Goal: Task Accomplishment & Management: Complete application form

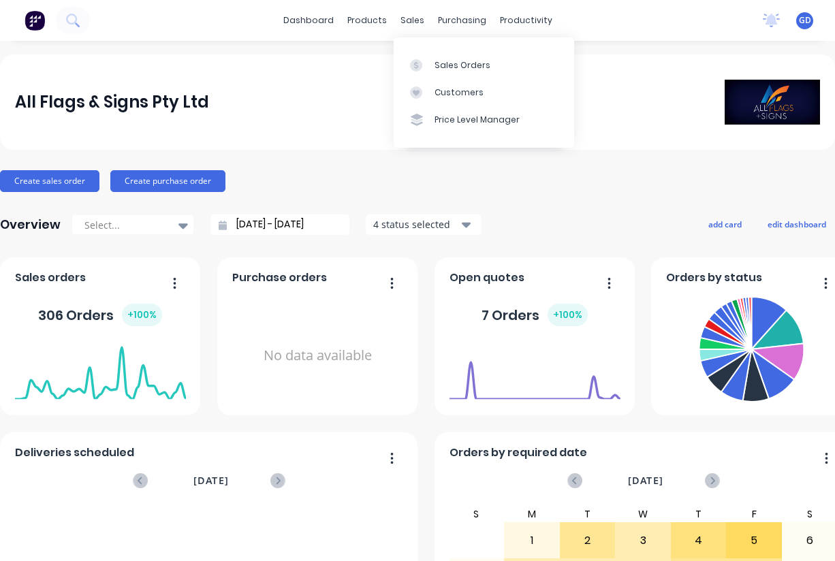
drag, startPoint x: 411, startPoint y: 23, endPoint x: 418, endPoint y: 31, distance: 10.6
click at [411, 23] on div "sales" at bounding box center [412, 20] width 37 height 20
click at [446, 59] on div "Sales Orders" at bounding box center [463, 65] width 56 height 12
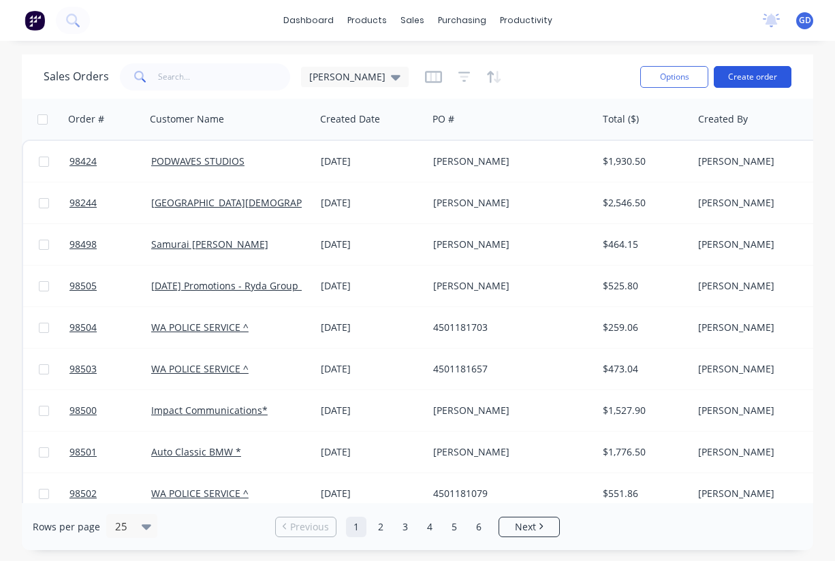
click at [751, 78] on button "Create order" at bounding box center [753, 77] width 78 height 22
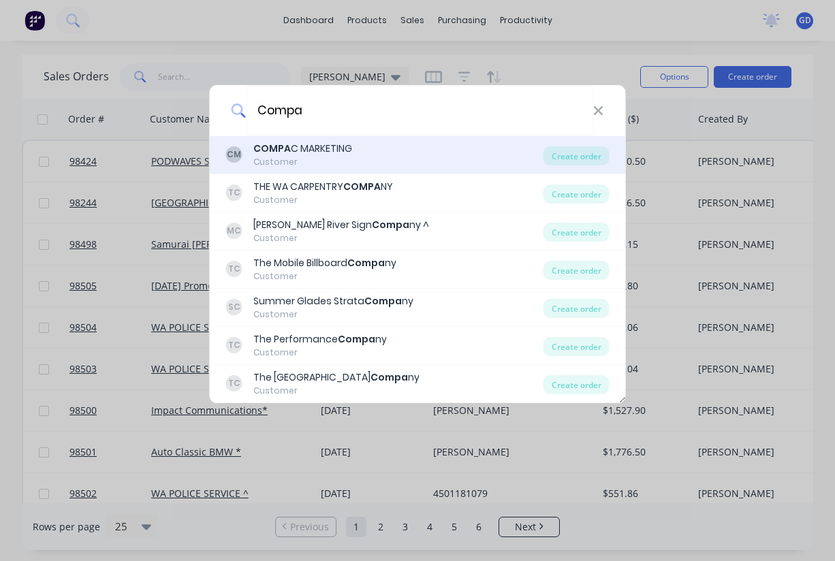
type input "Compa"
click at [316, 154] on div "COMPA C MARKETING" at bounding box center [302, 149] width 99 height 14
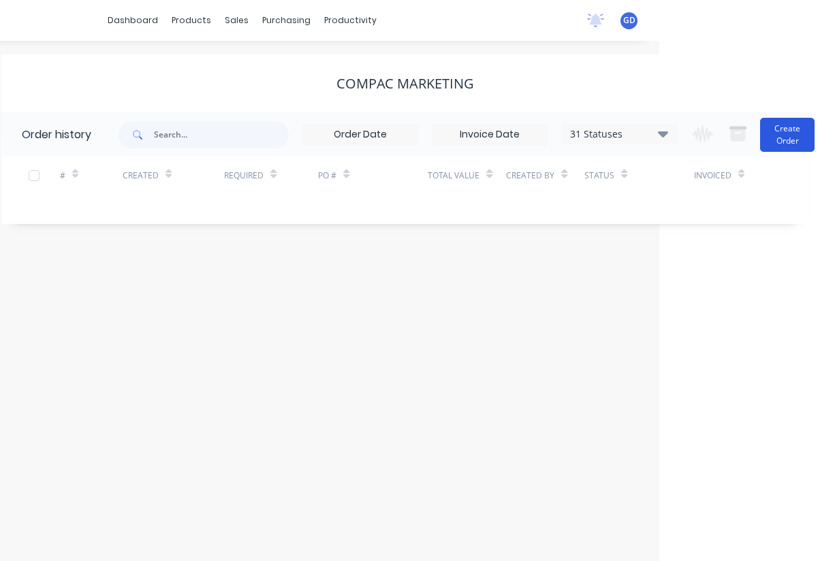
scroll to position [0, 176]
click at [777, 140] on button "Create Order" at bounding box center [787, 135] width 55 height 34
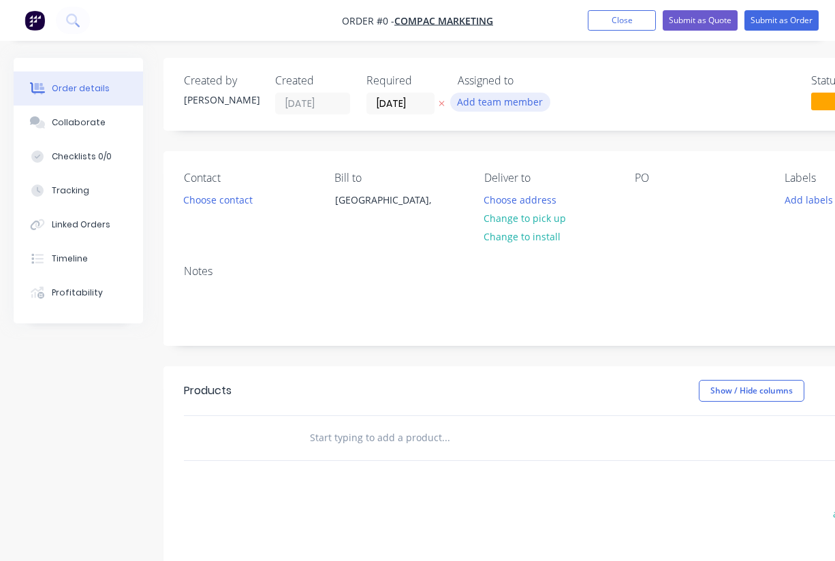
click at [490, 99] on button "Add team member" at bounding box center [500, 102] width 100 height 18
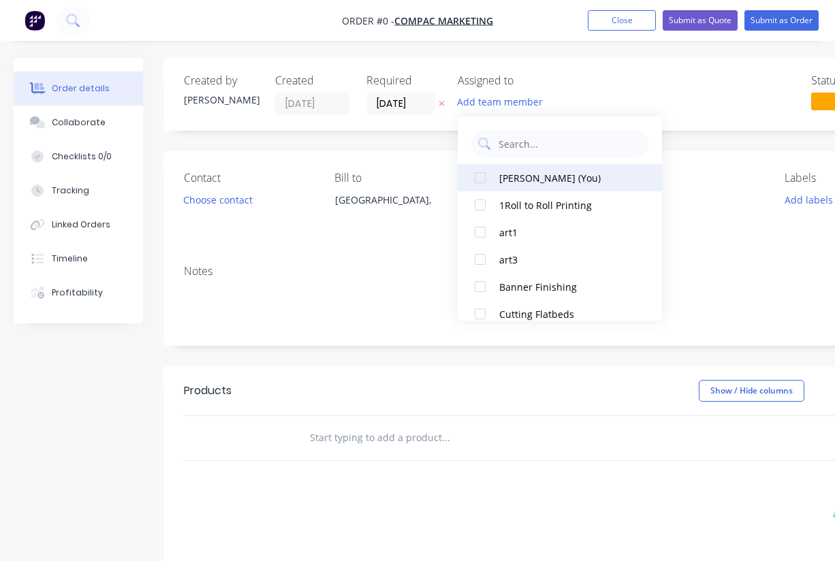
click at [485, 175] on div at bounding box center [480, 177] width 27 height 27
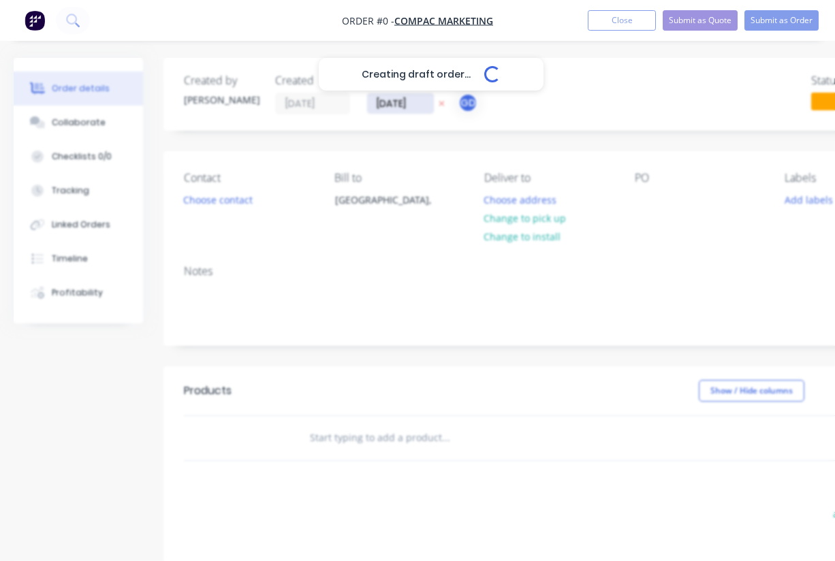
click at [401, 106] on div "Creating draft order... Loading... Order details Collaborate Checklists 0/0 Tra…" at bounding box center [474, 433] width 948 height 751
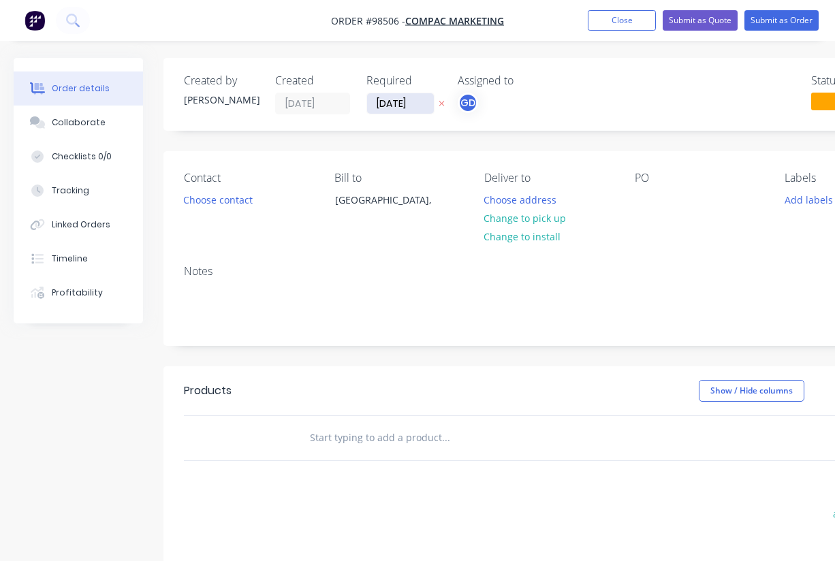
click at [401, 108] on input "[DATE]" at bounding box center [400, 103] width 67 height 20
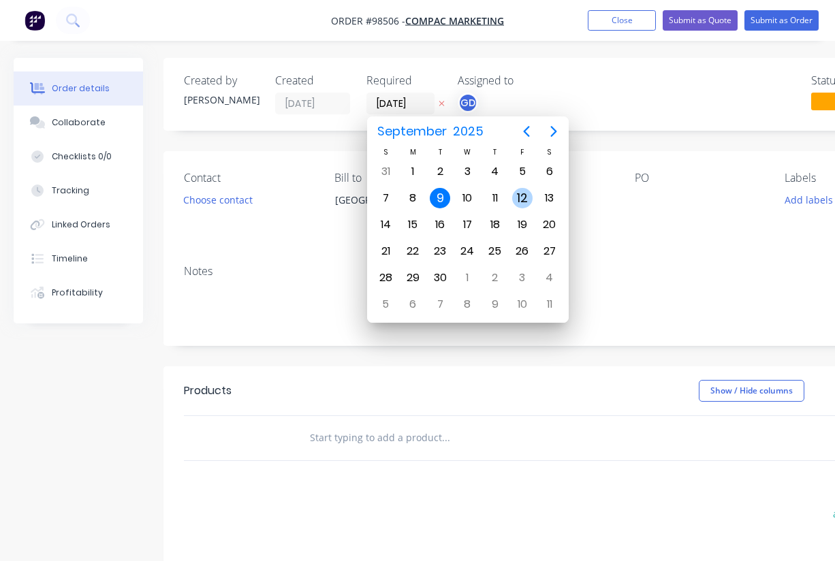
click at [519, 198] on div "12" at bounding box center [522, 198] width 20 height 20
type input "[DATE]"
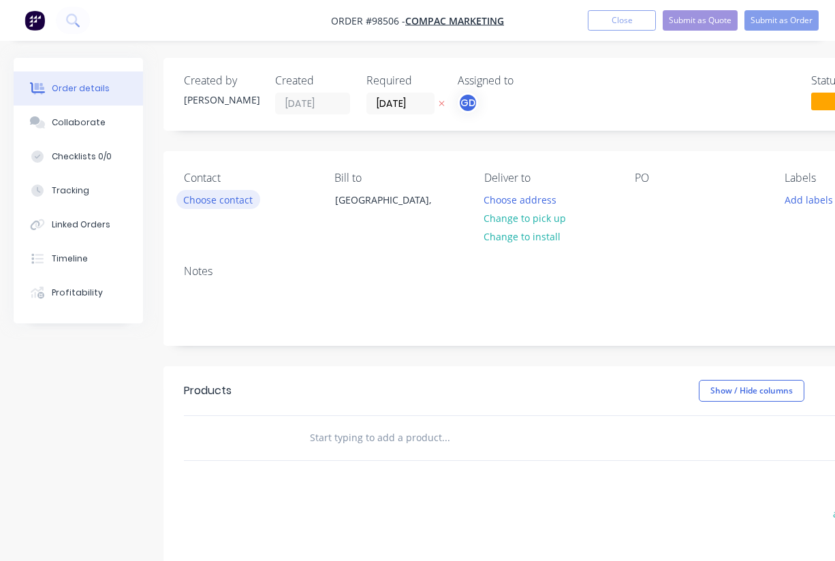
click at [240, 199] on button "Choose contact" at bounding box center [218, 199] width 84 height 18
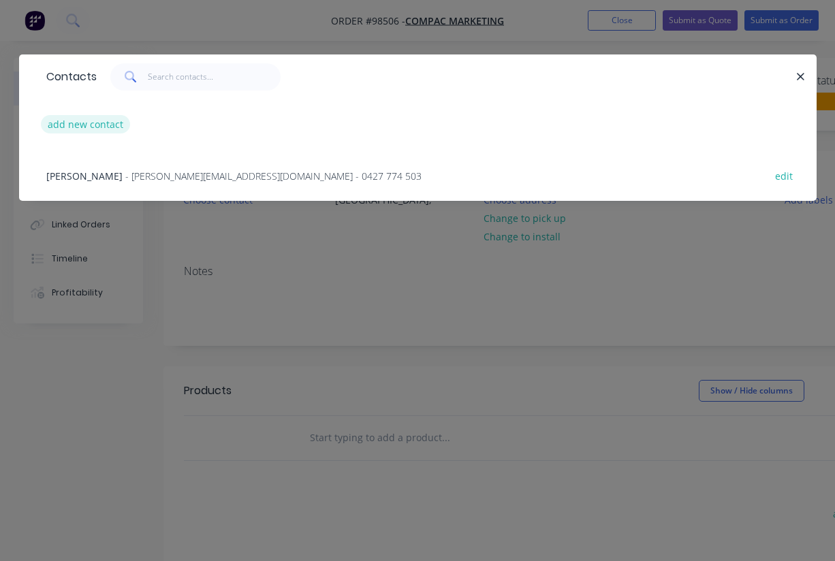
click at [84, 127] on button "add new contact" at bounding box center [86, 124] width 90 height 18
select select "AU"
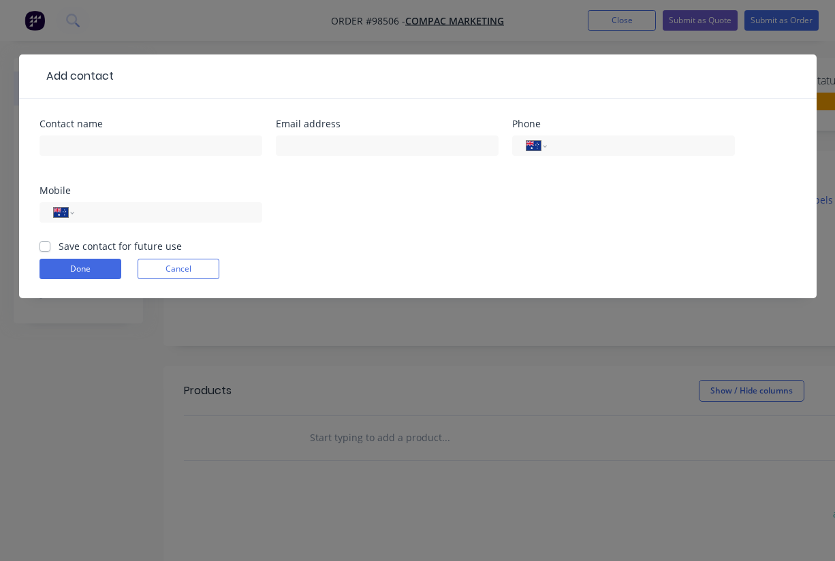
click at [59, 249] on label "Save contact for future use" at bounding box center [120, 246] width 123 height 14
click at [44, 249] on input "Save contact for future use" at bounding box center [45, 245] width 11 height 13
checkbox input "true"
click at [316, 130] on div "Email address" at bounding box center [387, 145] width 223 height 53
paste input "Brendan@compac.com.au"
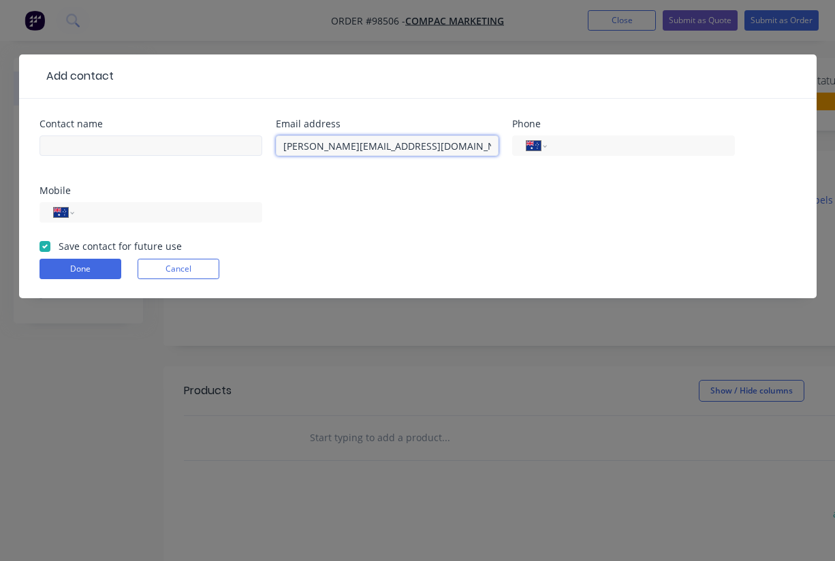
type input "Brendan@compac.com.au"
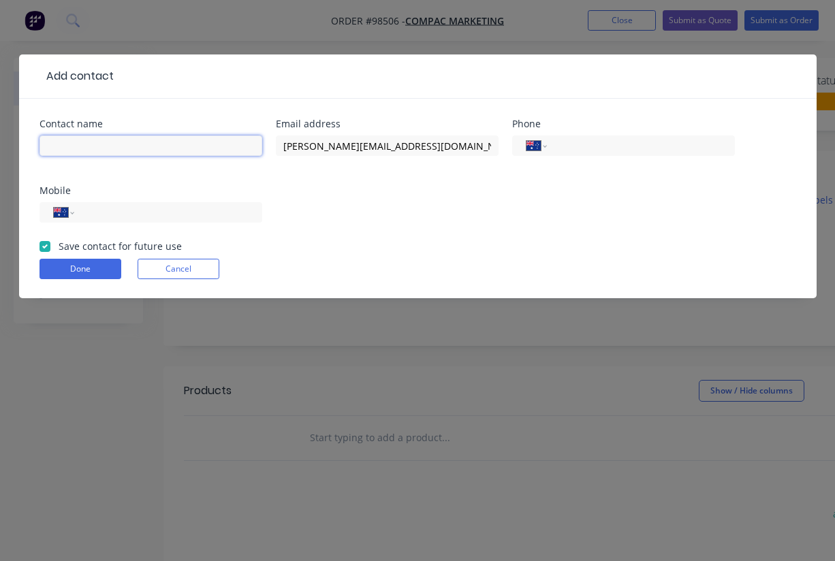
paste input "Brendan Kavanagh"
type input "Brendan Kavanagh"
click at [109, 211] on input "tel" at bounding box center [166, 213] width 164 height 16
paste input "0406 101 301"
type input "0406 101 301"
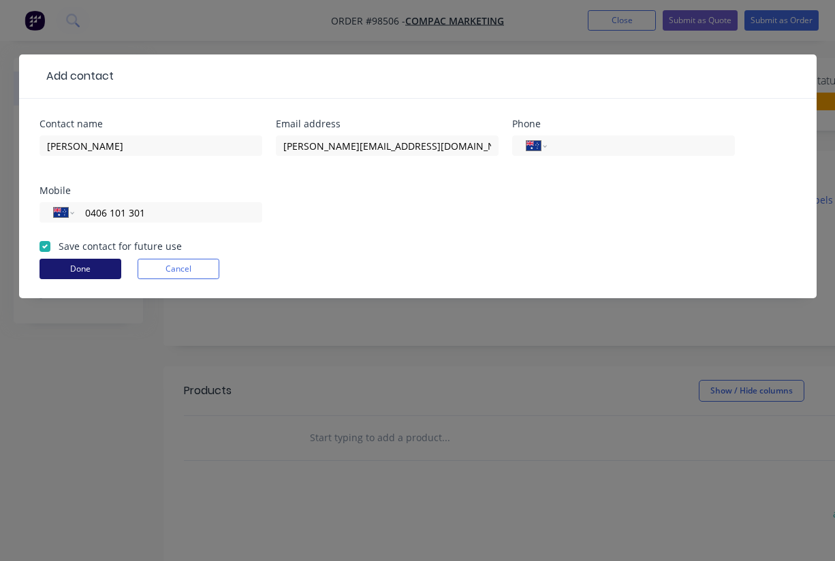
click at [93, 269] on button "Done" at bounding box center [81, 269] width 82 height 20
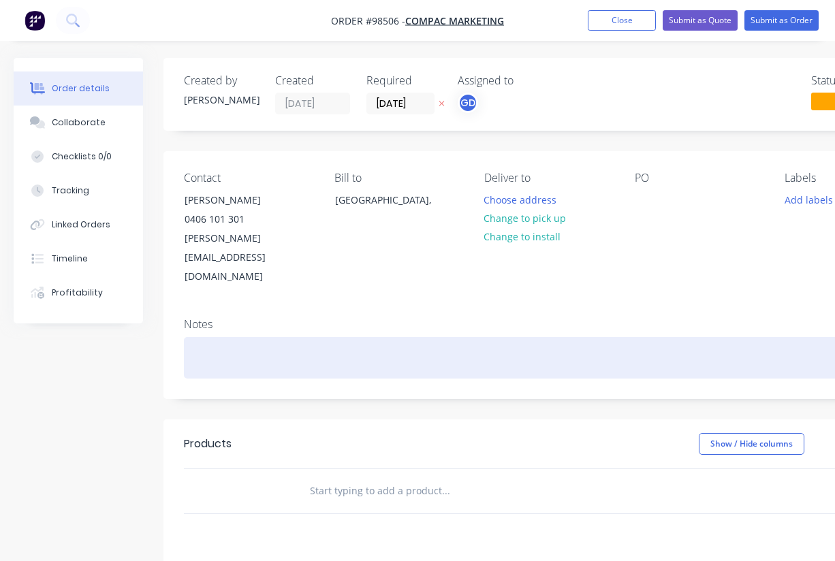
click at [229, 337] on div at bounding box center [549, 358] width 730 height 42
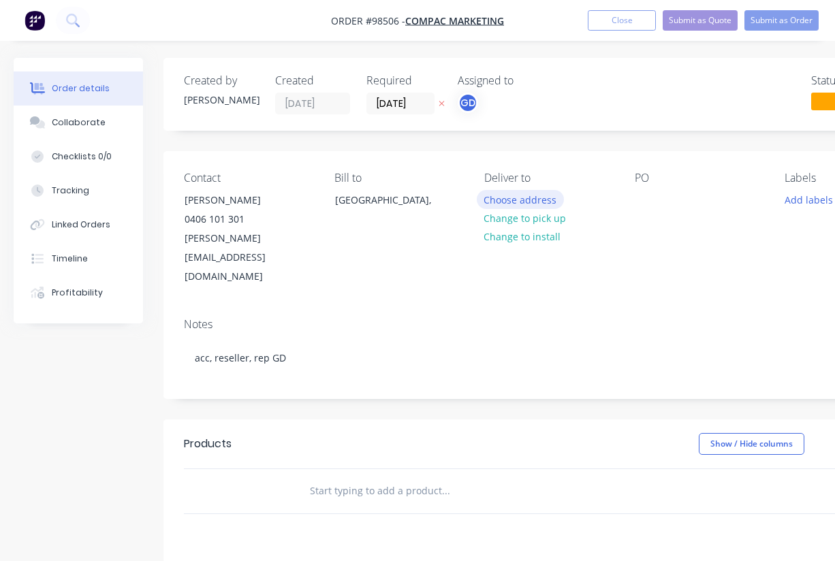
click at [519, 202] on button "Choose address" at bounding box center [520, 199] width 87 height 18
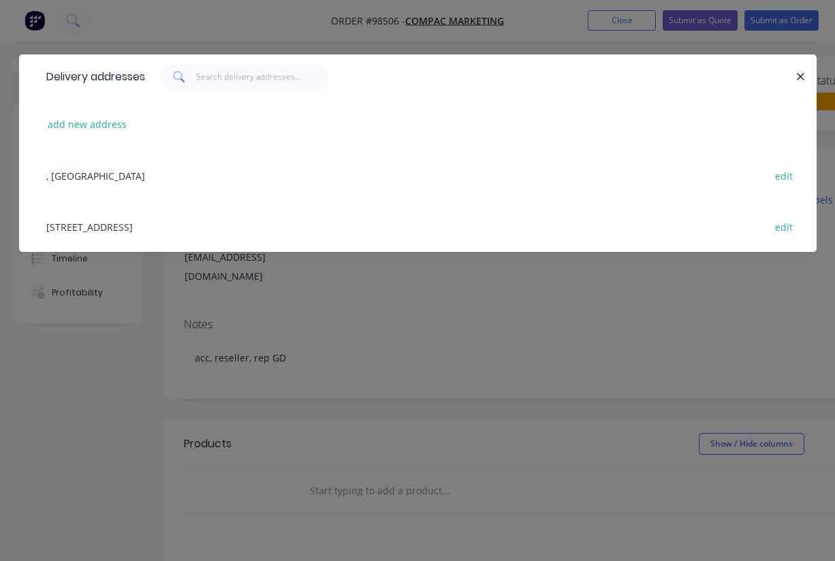
click at [119, 230] on div "27 Distinction Rd, Wangara edit" at bounding box center [418, 226] width 757 height 51
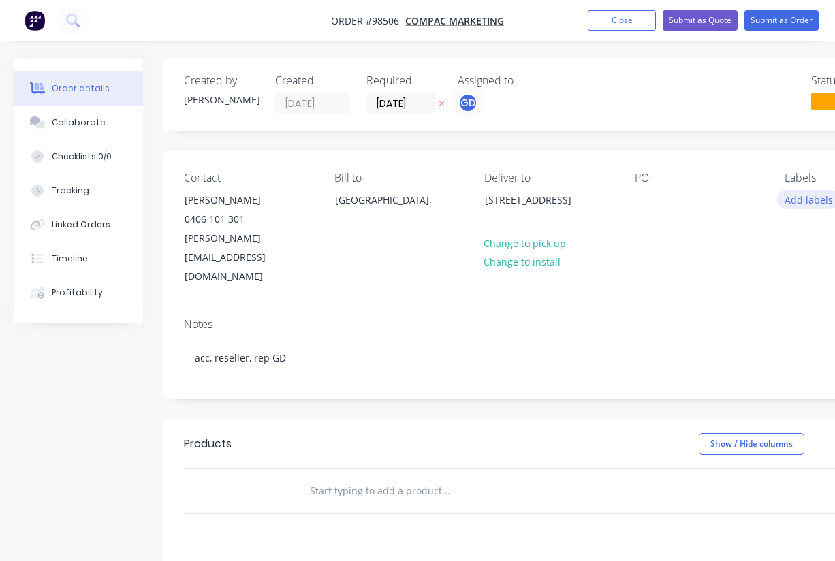
click at [808, 206] on button "Add labels" at bounding box center [808, 199] width 63 height 18
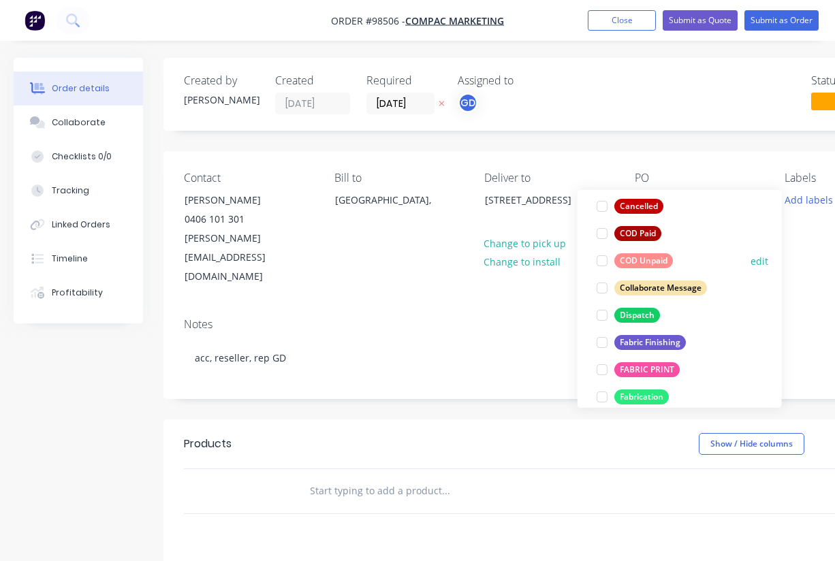
scroll to position [151, 0]
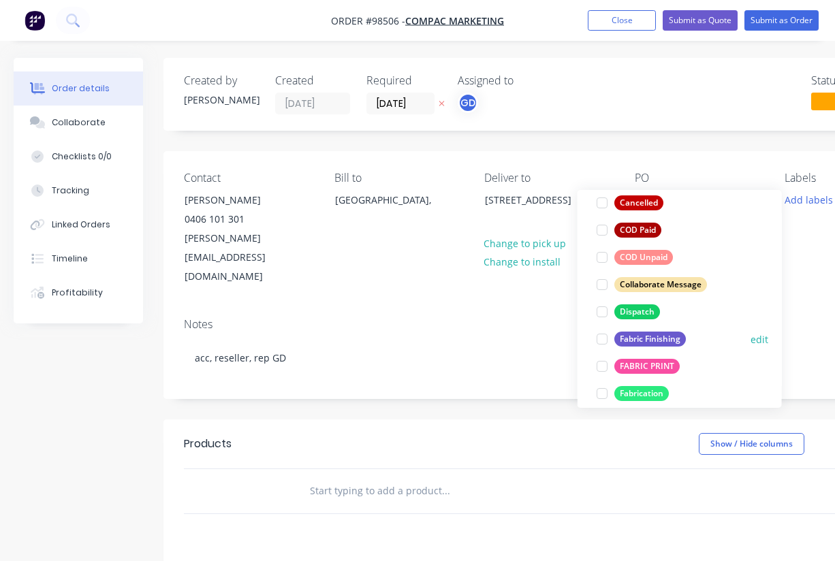
click at [661, 340] on div "Fabric Finishing" at bounding box center [651, 339] width 72 height 15
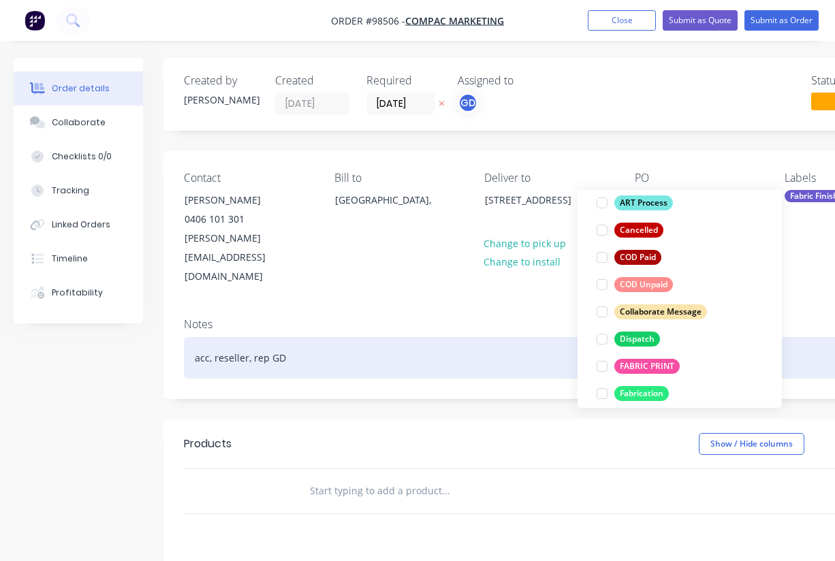
click at [476, 337] on div "acc, reseller, rep GD" at bounding box center [549, 358] width 730 height 42
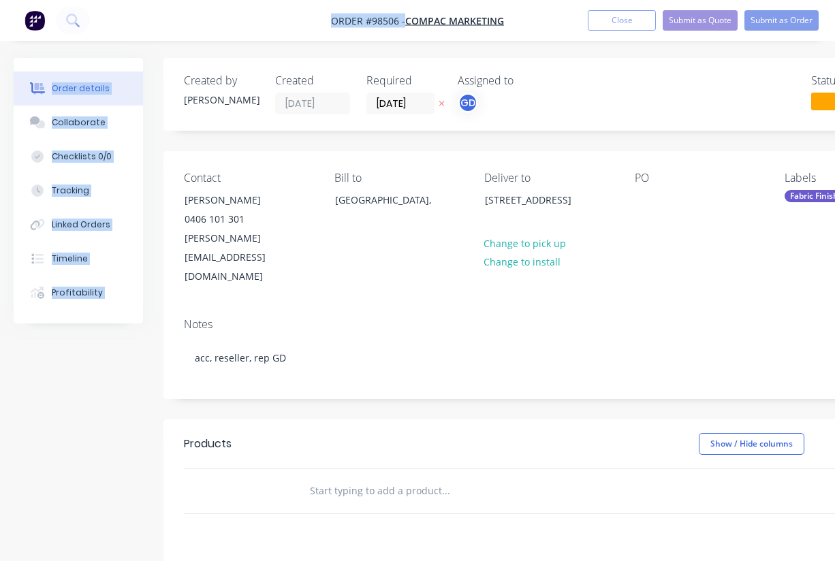
drag, startPoint x: 245, startPoint y: 17, endPoint x: 225, endPoint y: -77, distance: 96.1
click at [225, 0] on html "Order #98506 - COMPAC MARKETING Add product Close Submit as Quote Submit as Ord…" at bounding box center [417, 431] width 835 height 862
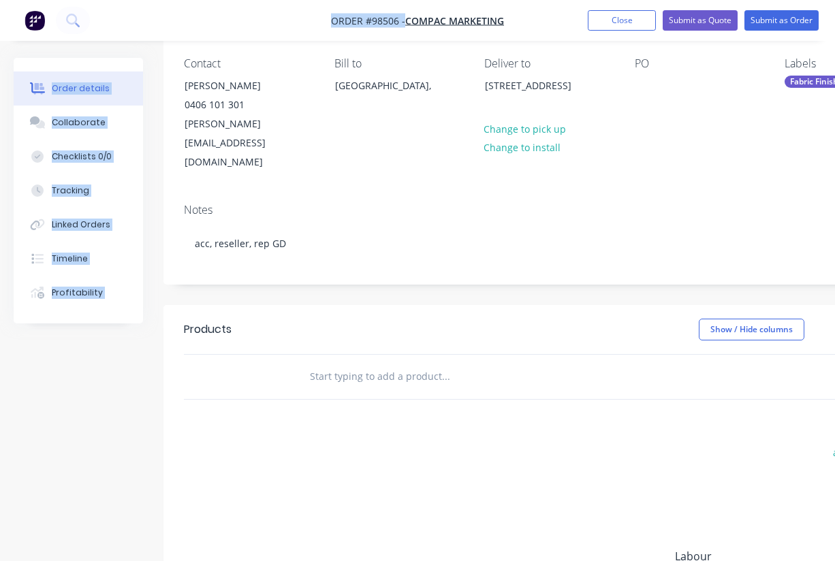
scroll to position [117, 0]
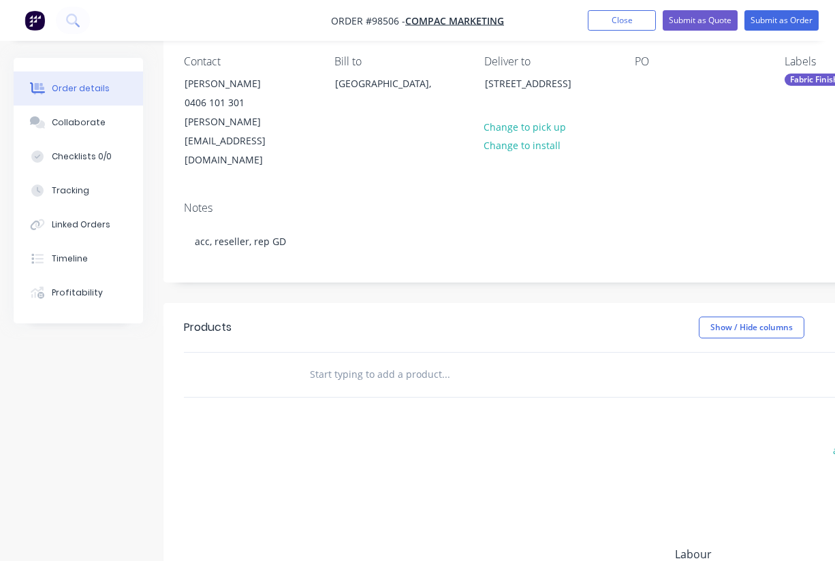
click at [325, 361] on input "text" at bounding box center [445, 374] width 273 height 27
paste input "Pendent flags add lead rope to bottom as previous qty 19"
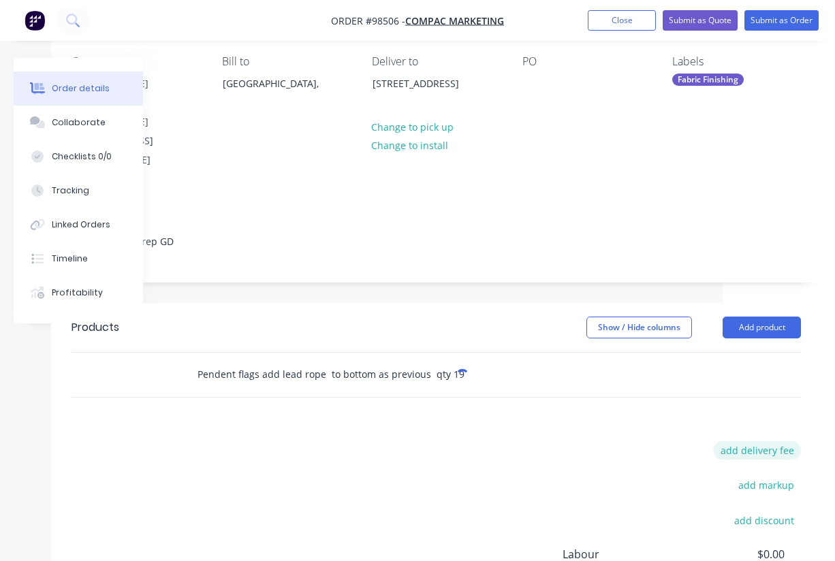
scroll to position [117, 112]
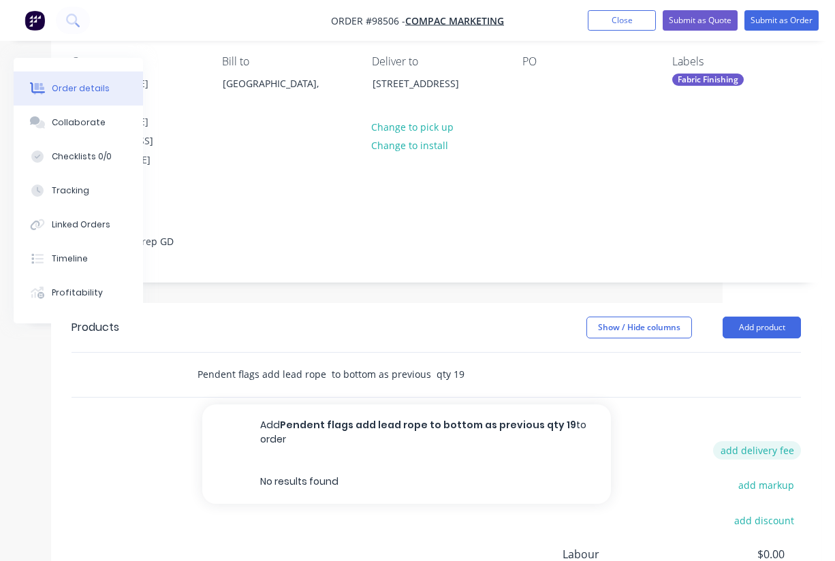
type input "Pendent flags add lead rope to bottom as previous qty 19"
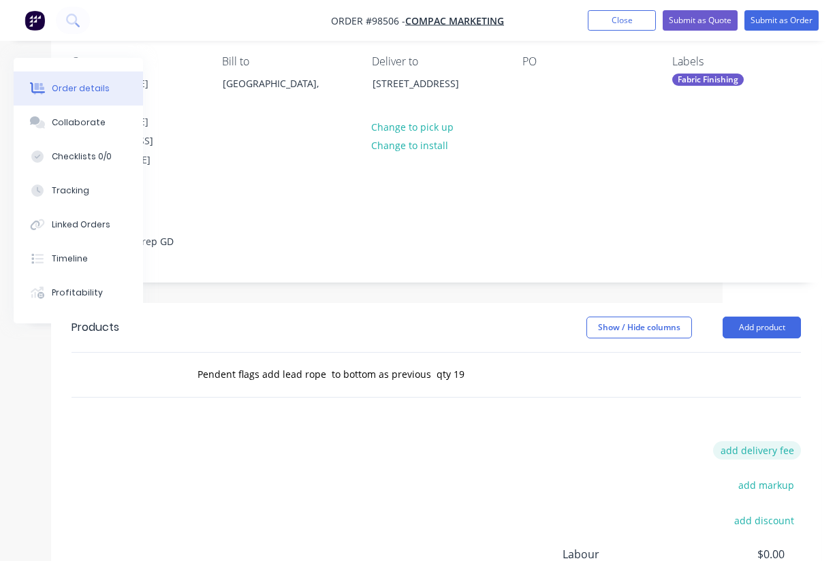
click at [743, 442] on button "add delivery fee" at bounding box center [757, 451] width 88 height 18
type input "35"
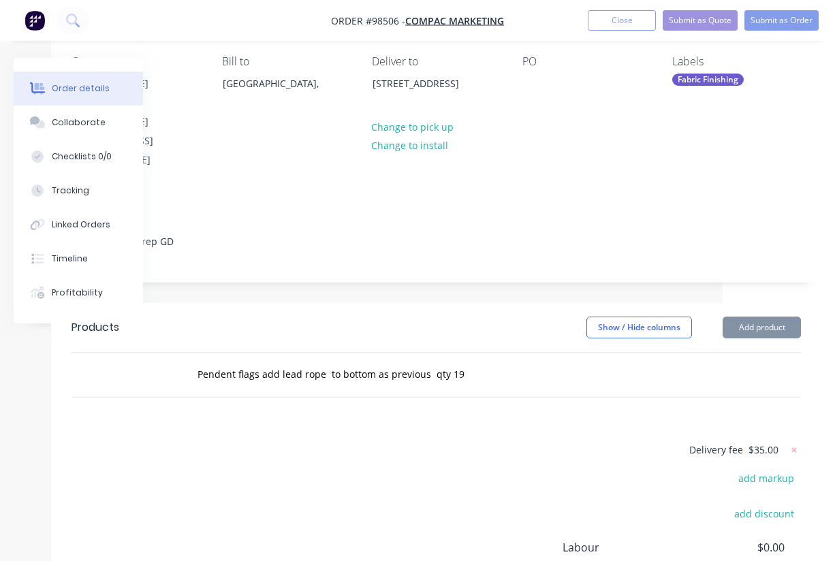
click at [589, 385] on div "Products Show / Hide columns Add product Pendent flags add lead rope to bottom …" at bounding box center [436, 510] width 771 height 415
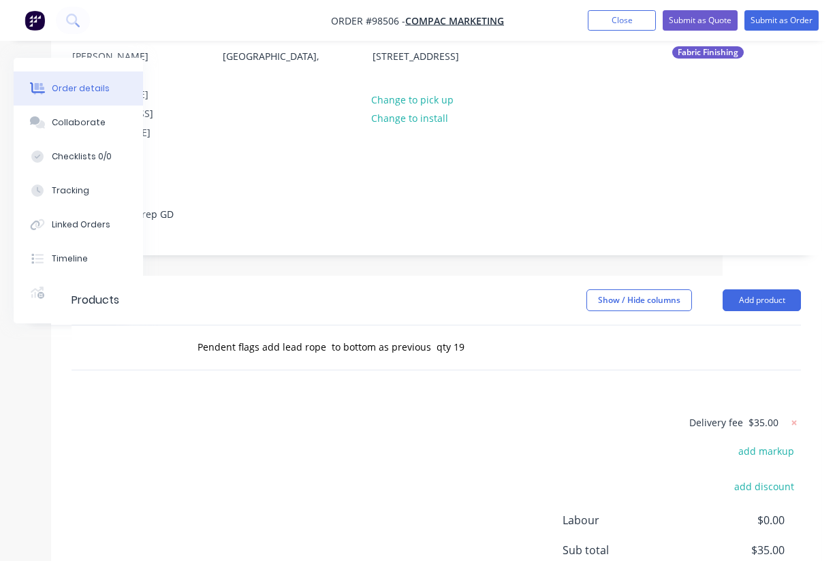
scroll to position [151, 112]
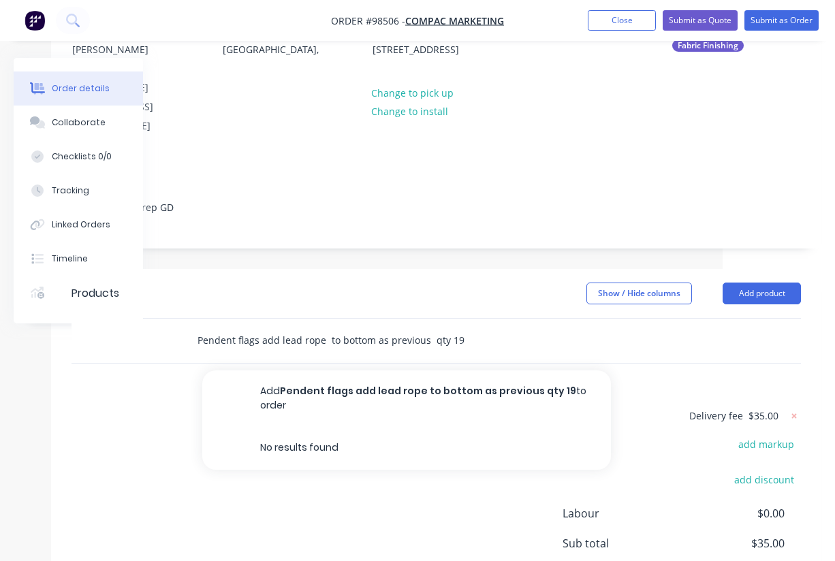
click at [357, 327] on input "Pendent flags add lead rope to bottom as previous qty 19" at bounding box center [333, 340] width 273 height 27
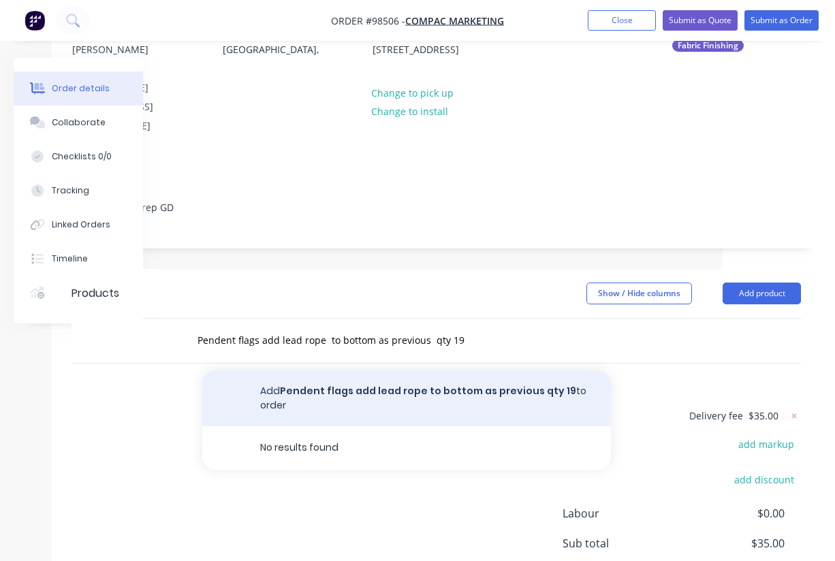
click at [356, 371] on button "Add Pendent flags add lead rope to bottom as previous qty 19 to order" at bounding box center [406, 399] width 409 height 56
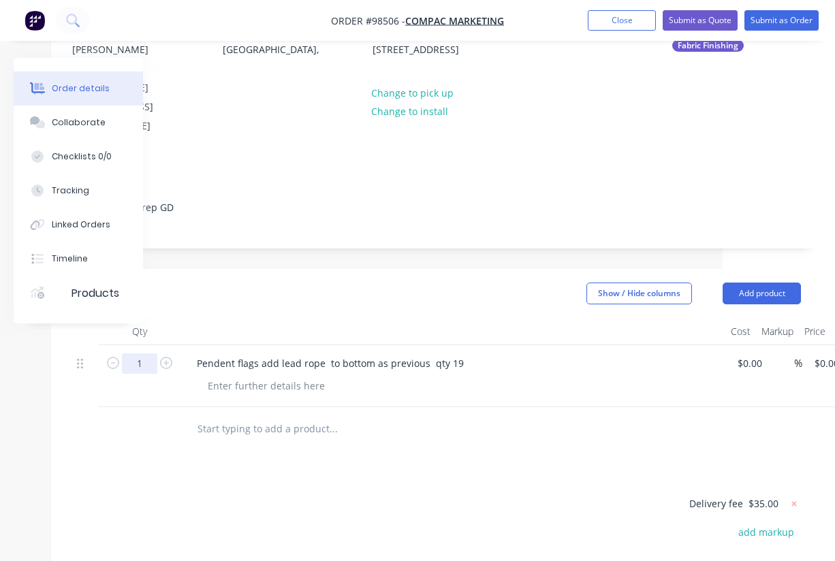
click at [147, 354] on input "1" at bounding box center [139, 364] width 35 height 20
type input "19"
click at [217, 376] on div at bounding box center [266, 386] width 139 height 20
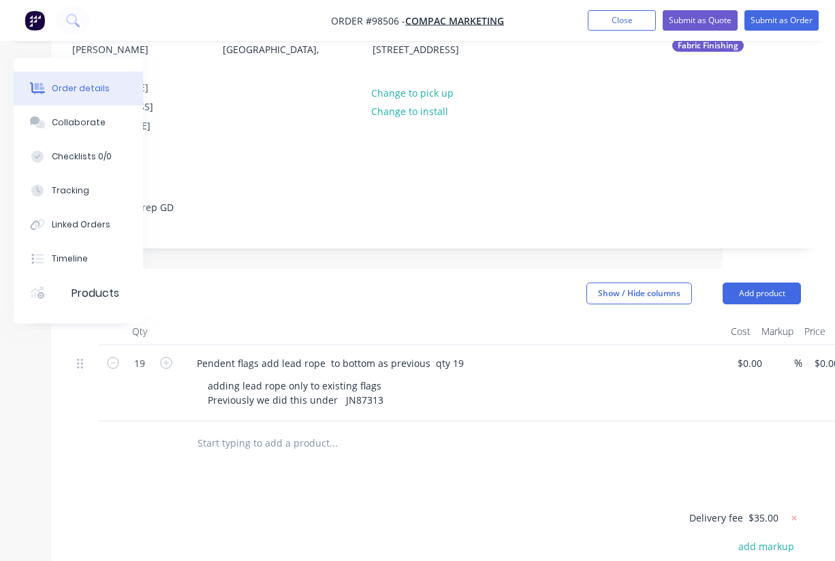
click at [517, 376] on div "adding lead rope only to existing flags Previously we did this under JN87313" at bounding box center [458, 393] width 523 height 34
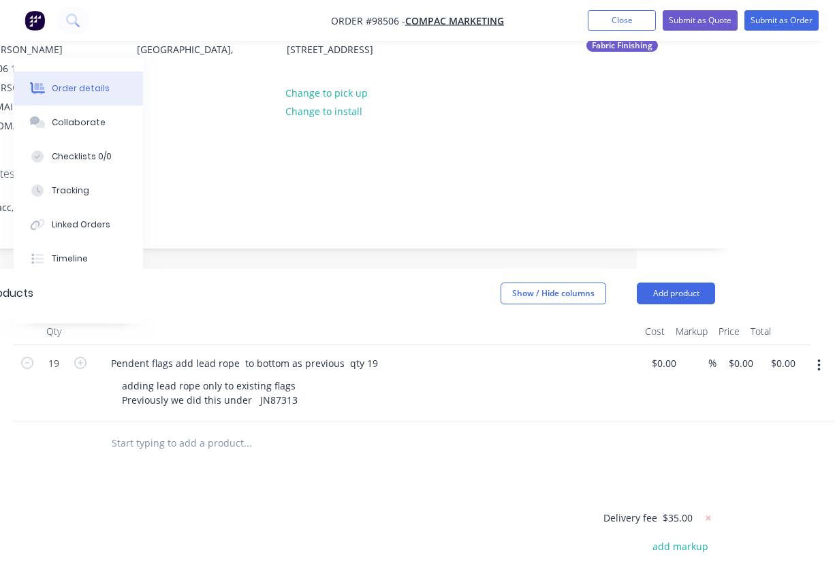
scroll to position [151, 198]
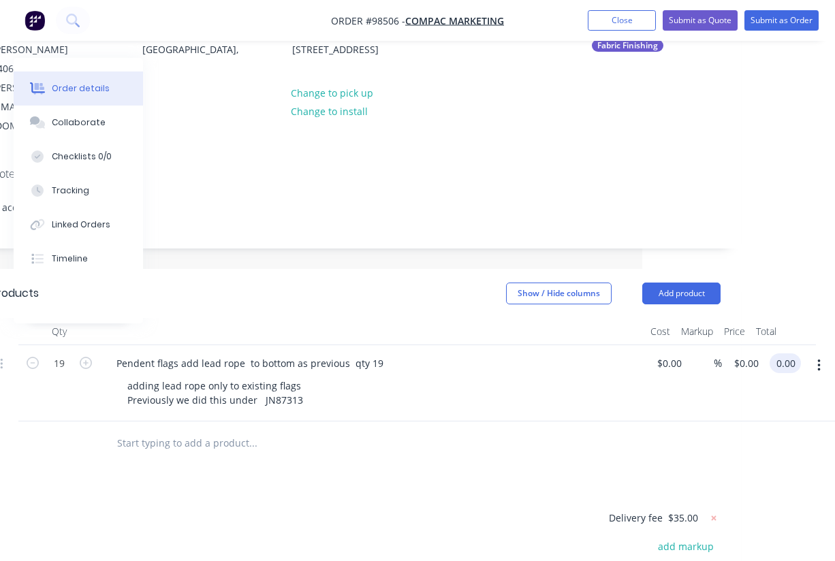
click at [788, 354] on input "0.00" at bounding box center [788, 364] width 26 height 20
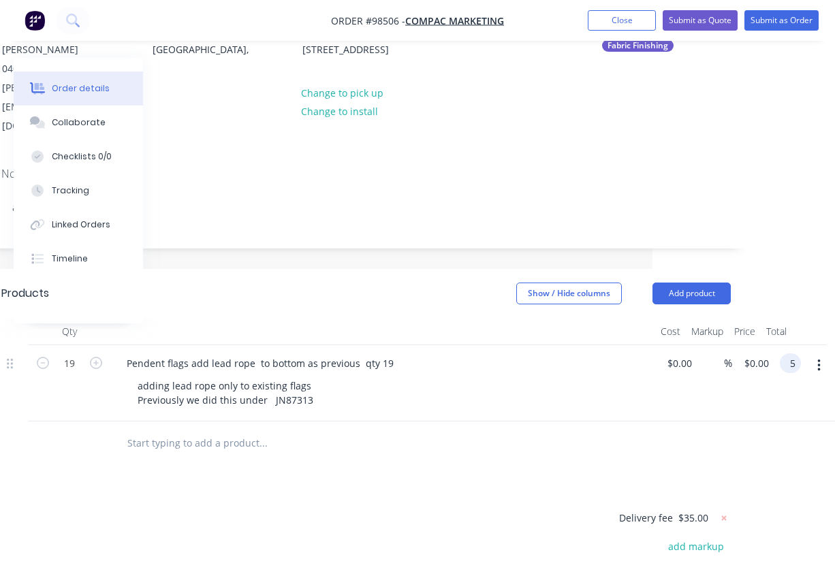
scroll to position [151, 183]
type input "532"
type input "$28.00"
type input "$532.00"
click at [463, 318] on div at bounding box center [382, 331] width 545 height 27
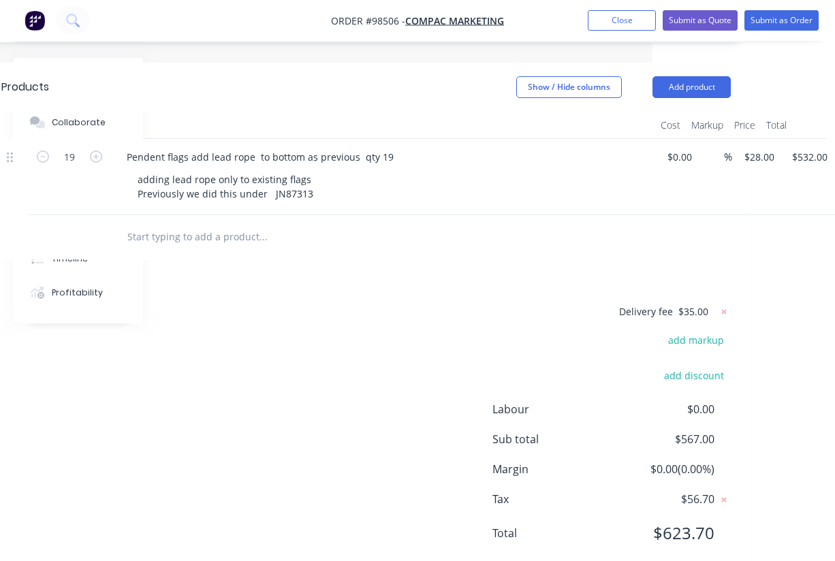
scroll to position [0, 183]
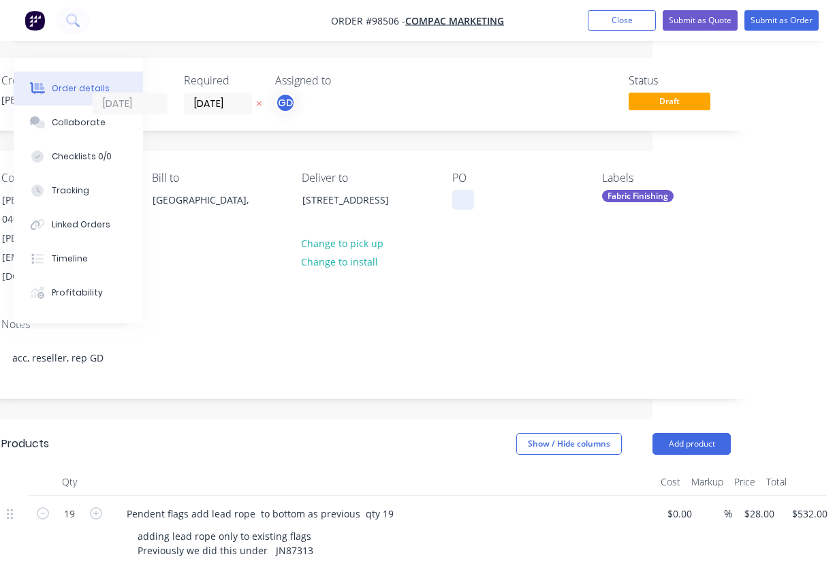
click at [465, 194] on div at bounding box center [463, 200] width 22 height 20
paste div
click at [443, 104] on div "Status Draft" at bounding box center [572, 94] width 320 height 40
drag, startPoint x: 324, startPoint y: 20, endPoint x: 402, endPoint y: 22, distance: 78.4
click at [402, 22] on nav "Order #98506 - COMPAC MARKETING Add product Close Submit as Quote Submit as Ord…" at bounding box center [417, 20] width 835 height 41
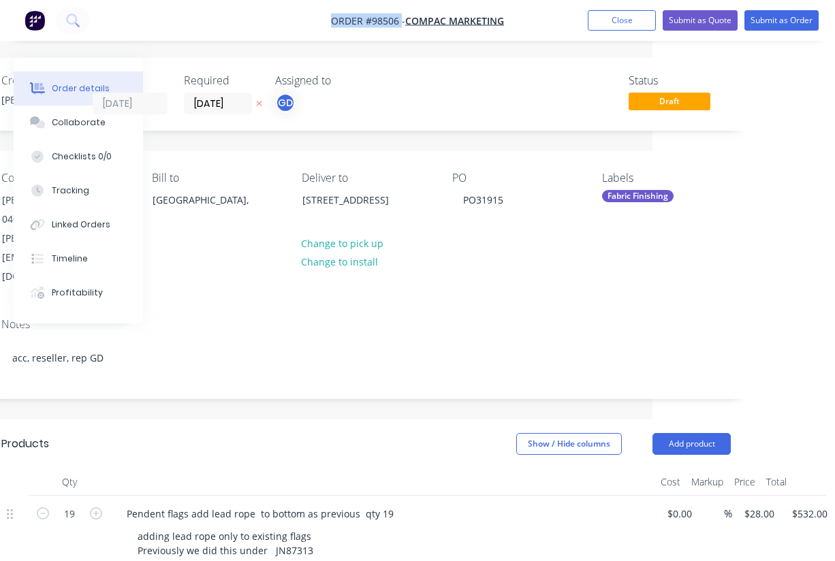
copy span "Order #98506"
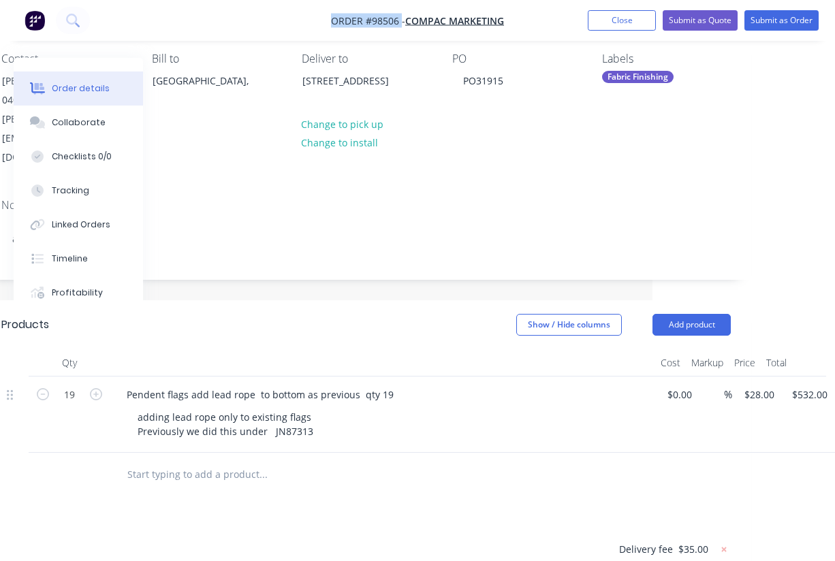
scroll to position [125, 182]
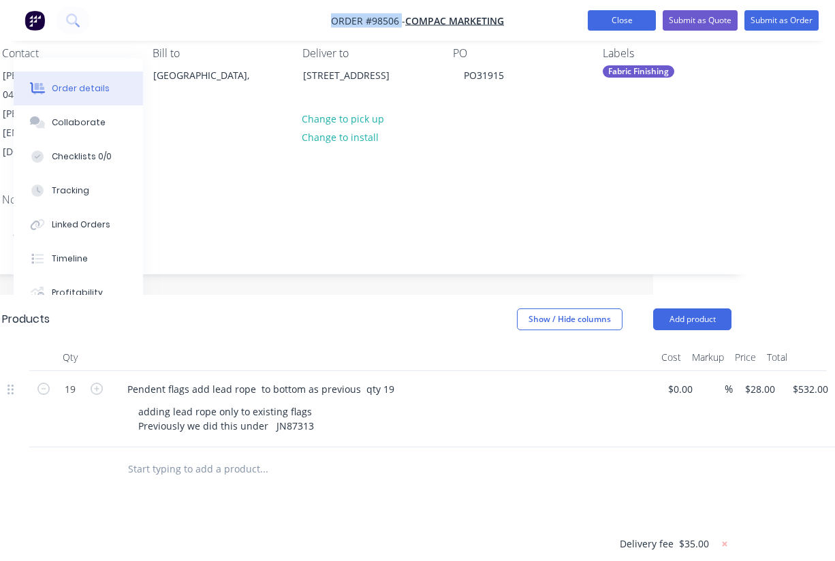
click at [613, 24] on button "Close" at bounding box center [622, 20] width 68 height 20
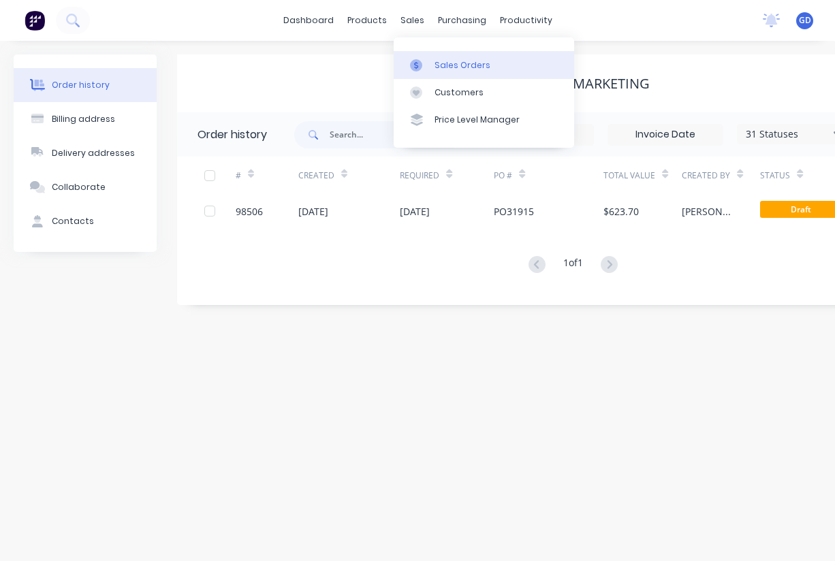
click at [446, 63] on div "Sales Orders" at bounding box center [463, 65] width 56 height 12
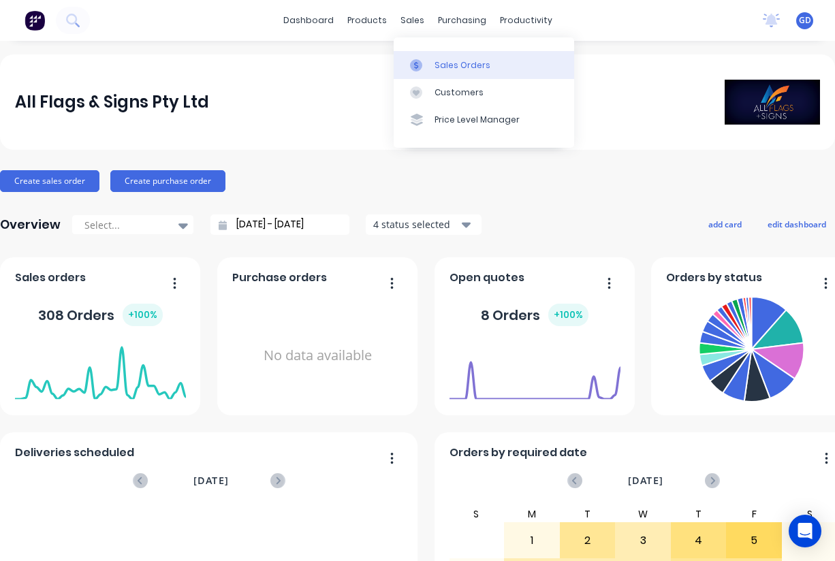
click at [448, 62] on div "Sales Orders" at bounding box center [463, 65] width 56 height 12
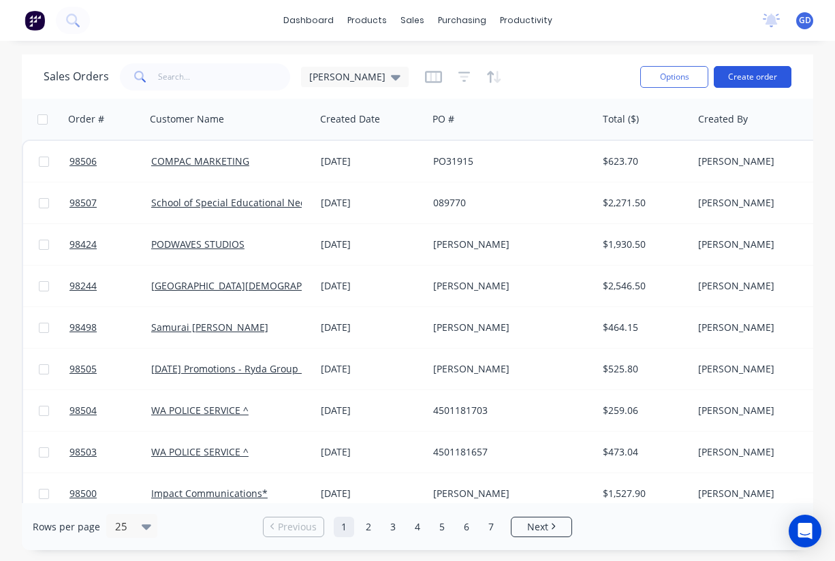
click at [750, 83] on button "Create order" at bounding box center [753, 77] width 78 height 22
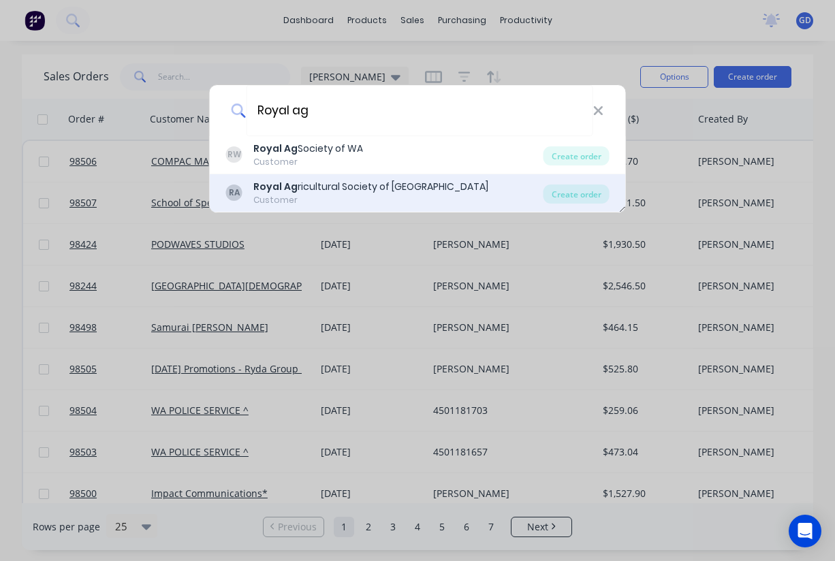
type input "Royal ag"
click at [332, 189] on div "Royal Ag ricultural Society of [GEOGRAPHIC_DATA]" at bounding box center [370, 187] width 235 height 14
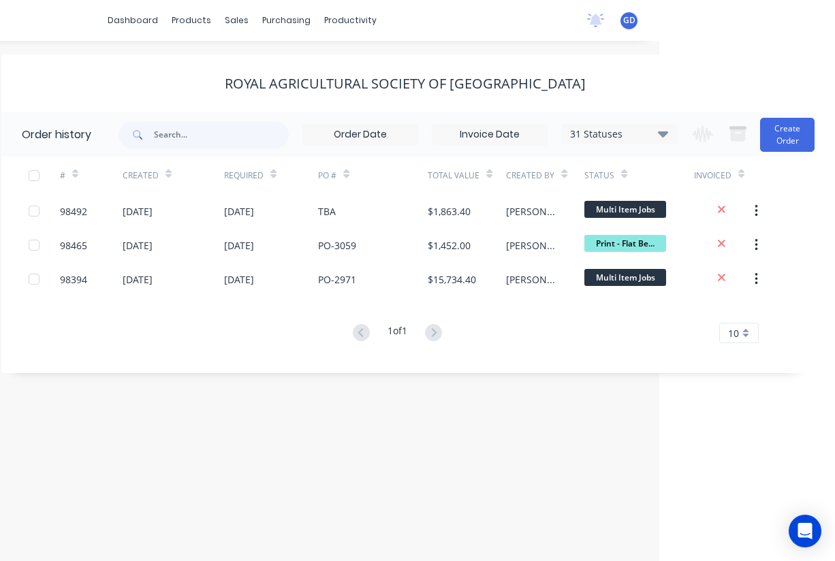
scroll to position [0, 176]
click at [796, 134] on button "Create Order" at bounding box center [787, 135] width 55 height 34
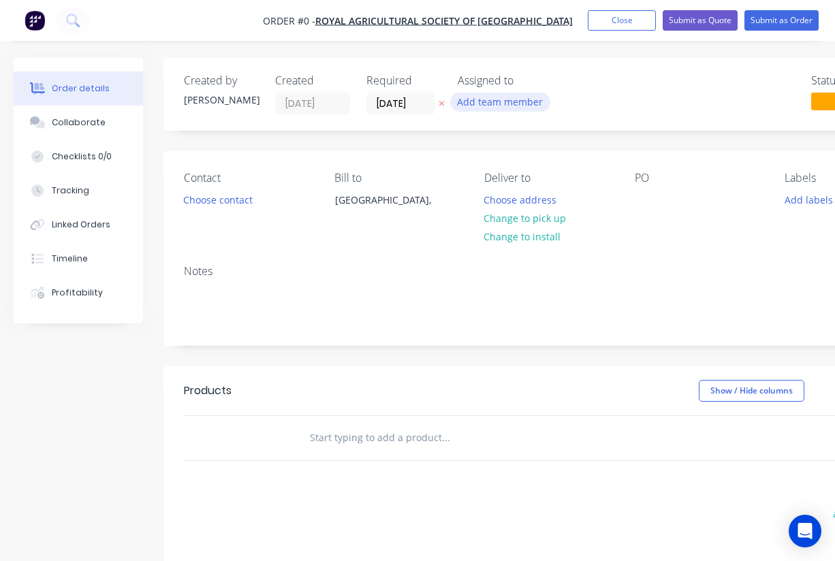
click at [491, 111] on button "Add team member" at bounding box center [500, 102] width 100 height 18
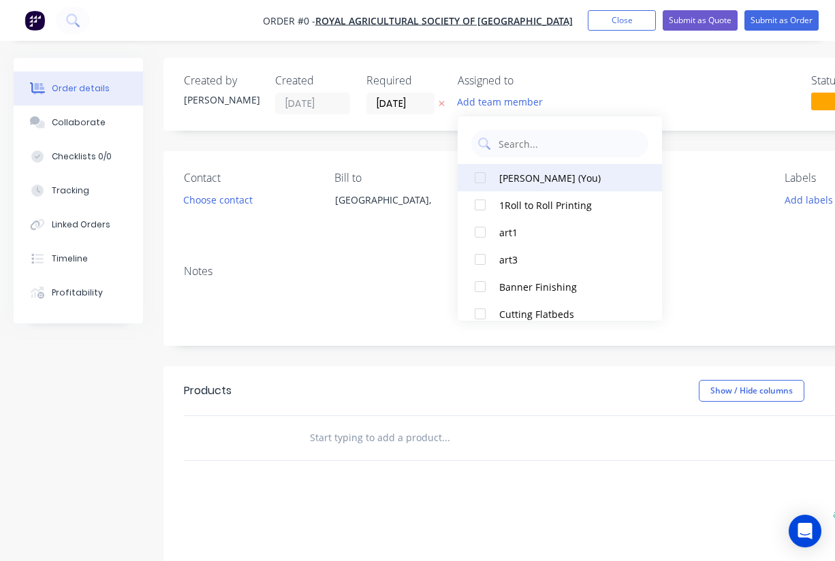
click at [480, 175] on div at bounding box center [480, 177] width 27 height 27
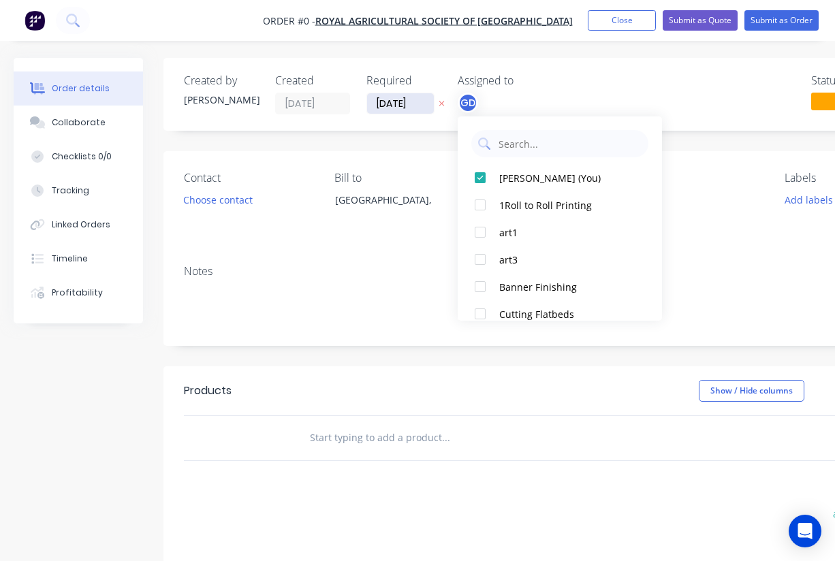
click at [397, 102] on div "Order details Collaborate Checklists 0/0 Tracking Linked Orders Timeline Profit…" at bounding box center [474, 433] width 948 height 751
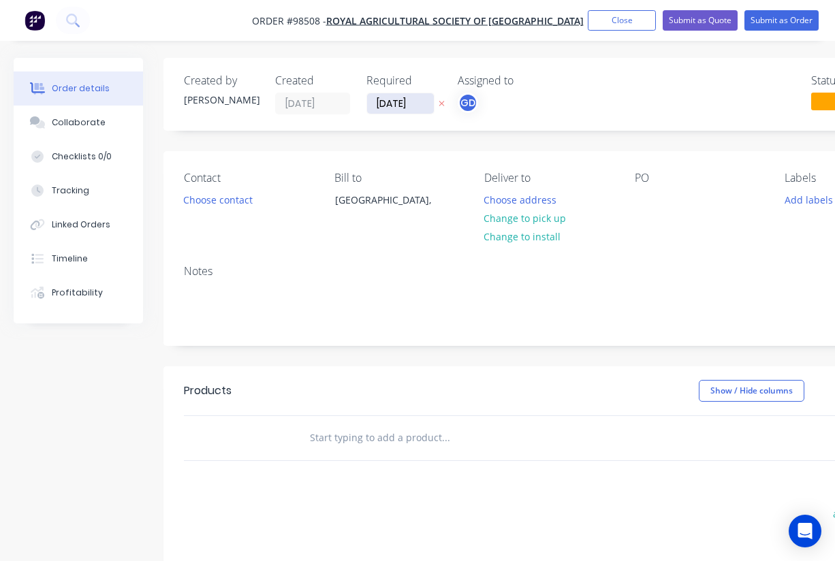
click at [400, 101] on input "[DATE]" at bounding box center [400, 103] width 67 height 20
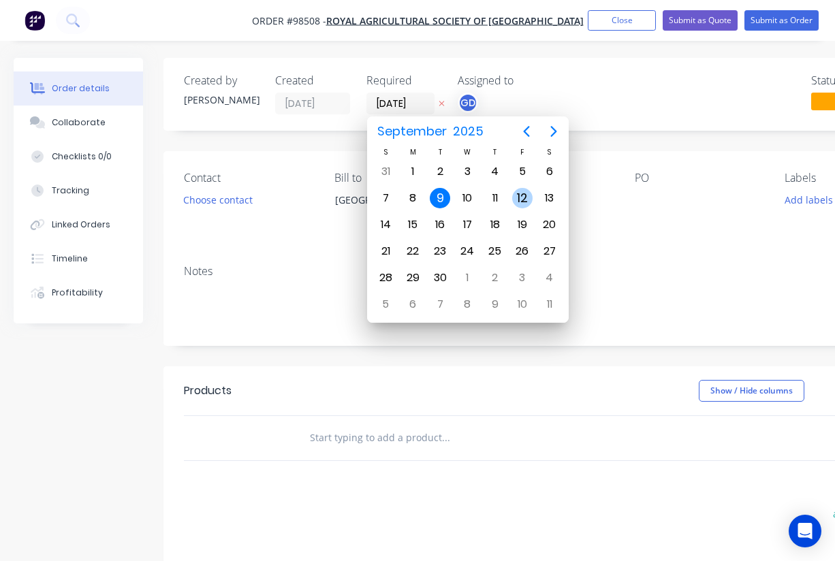
click at [519, 199] on div "12" at bounding box center [522, 198] width 20 height 20
type input "[DATE]"
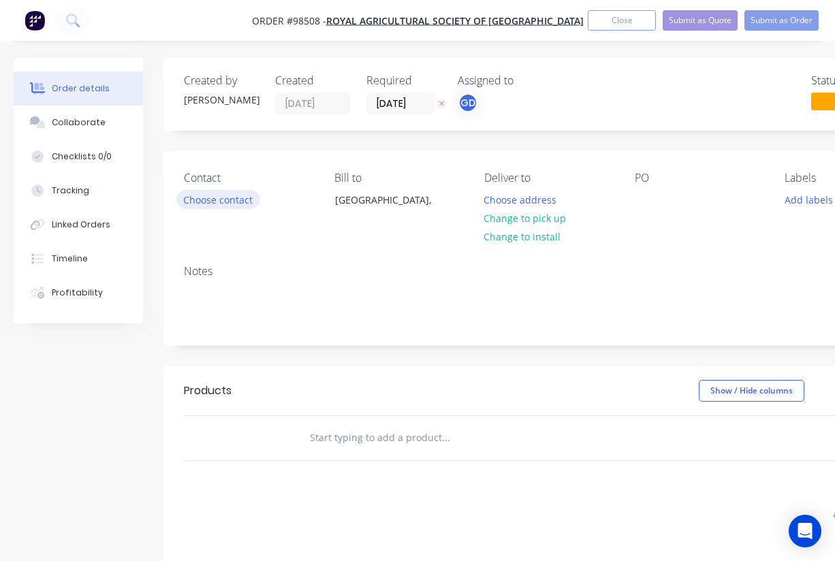
click at [228, 200] on button "Choose contact" at bounding box center [218, 199] width 84 height 18
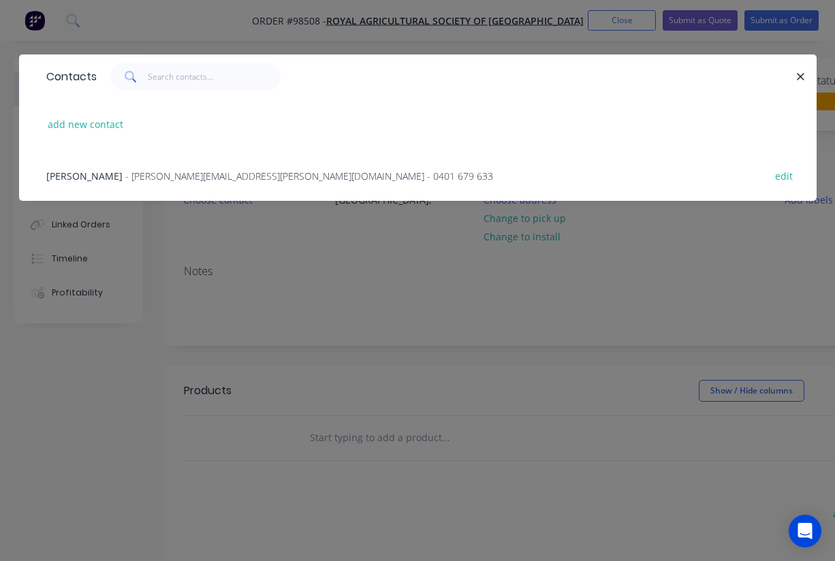
click at [78, 178] on span "[PERSON_NAME]" at bounding box center [84, 176] width 76 height 13
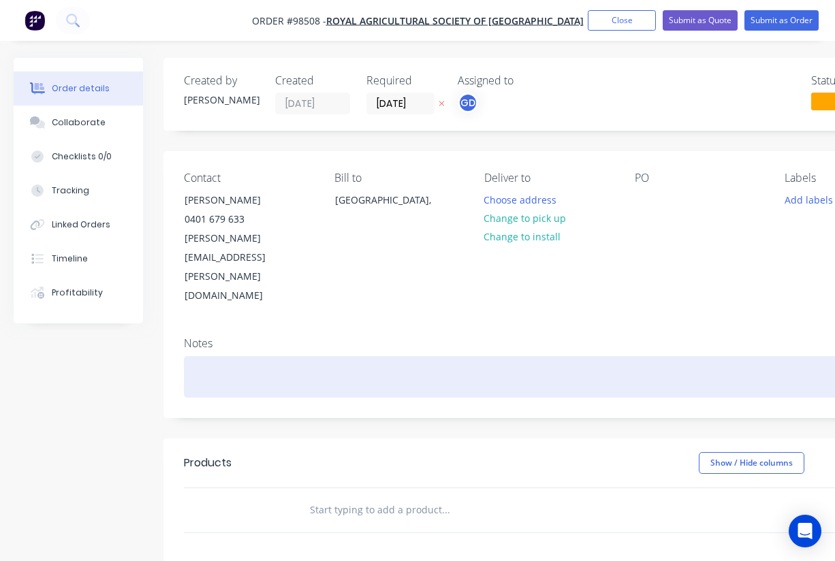
click at [216, 356] on div at bounding box center [549, 377] width 730 height 42
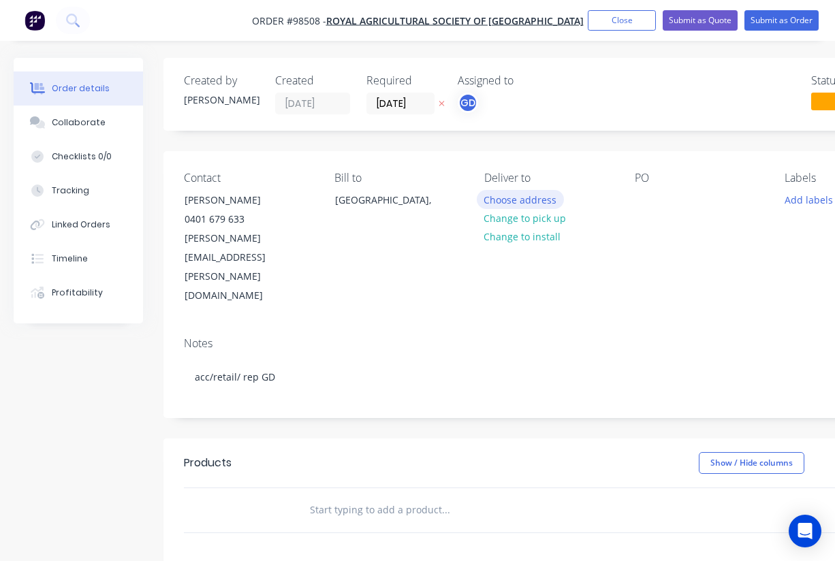
click at [526, 199] on button "Choose address" at bounding box center [520, 199] width 87 height 18
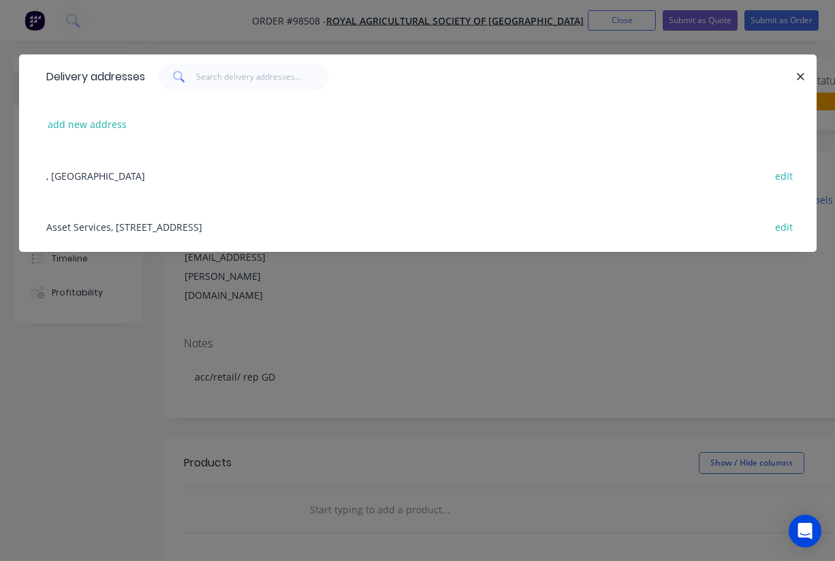
click at [125, 221] on div "Asset Services, [STREET_ADDRESS] edit" at bounding box center [418, 226] width 757 height 51
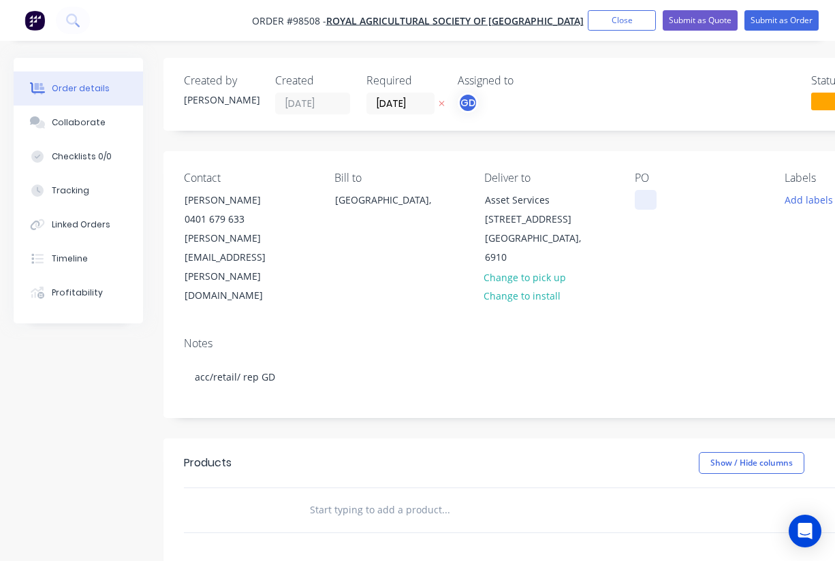
click at [642, 193] on div at bounding box center [646, 200] width 22 height 20
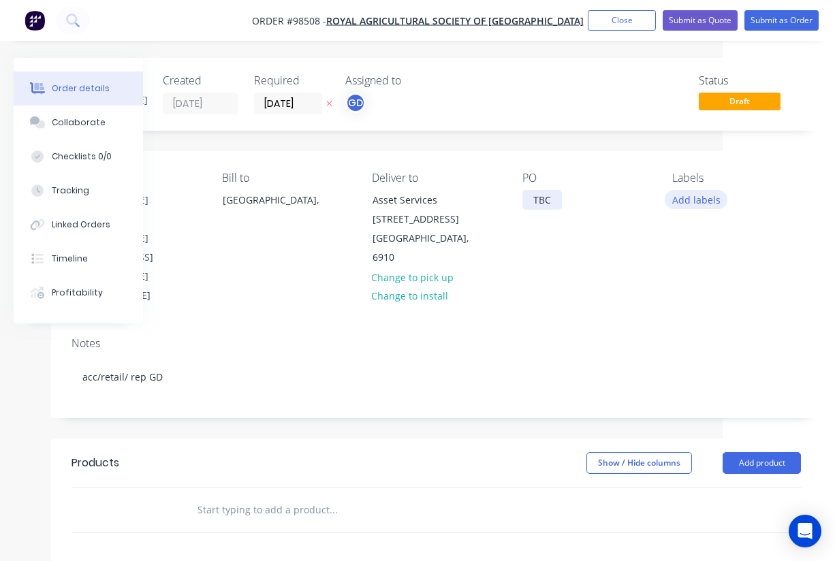
scroll to position [-1, 115]
click at [714, 204] on button "Add labels" at bounding box center [696, 199] width 63 height 18
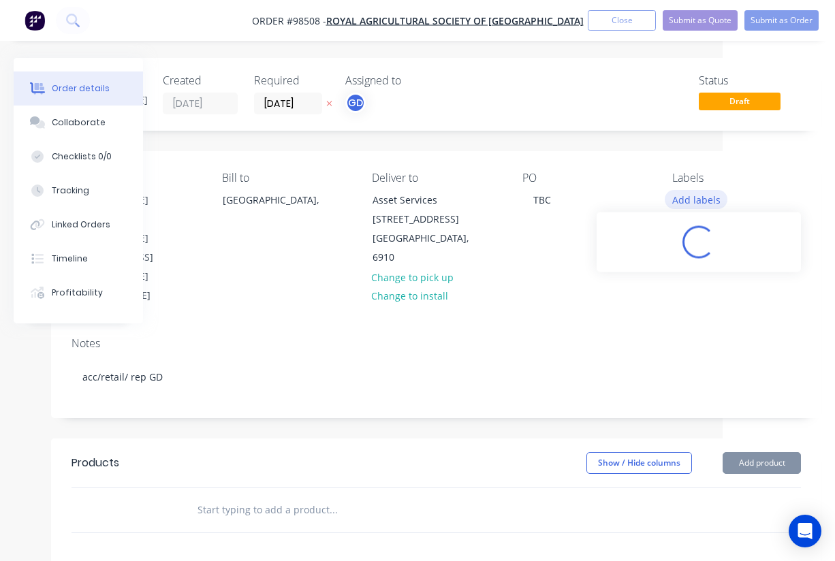
scroll to position [0, 112]
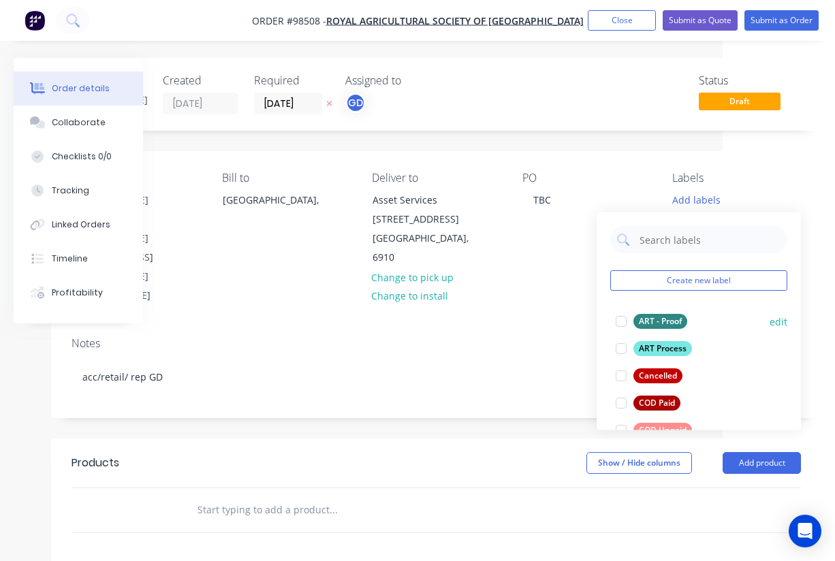
click at [657, 317] on div "ART - Proof" at bounding box center [661, 321] width 54 height 15
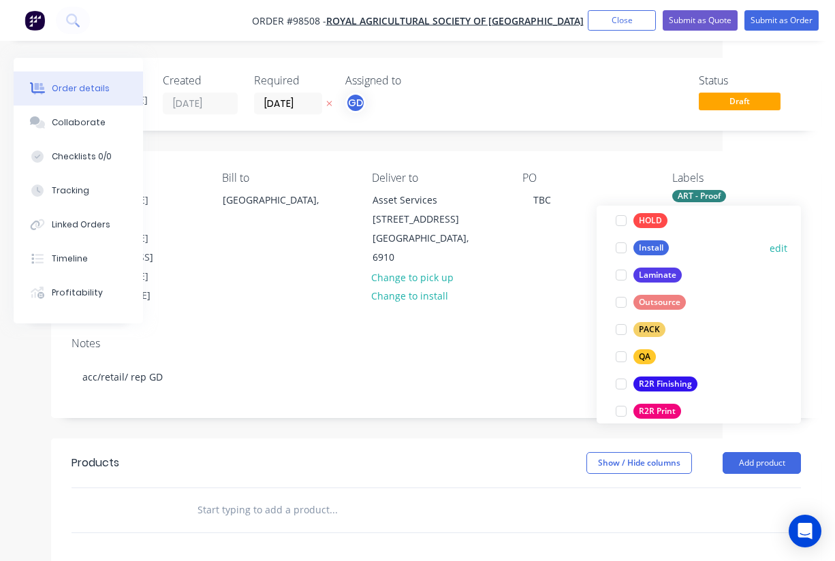
scroll to position [424, 0]
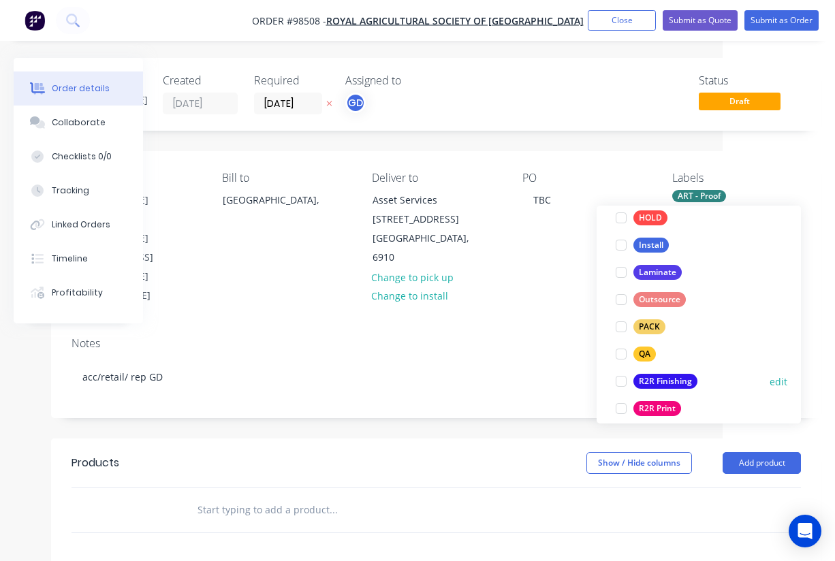
click at [672, 377] on div "R2R Finishing" at bounding box center [666, 381] width 64 height 15
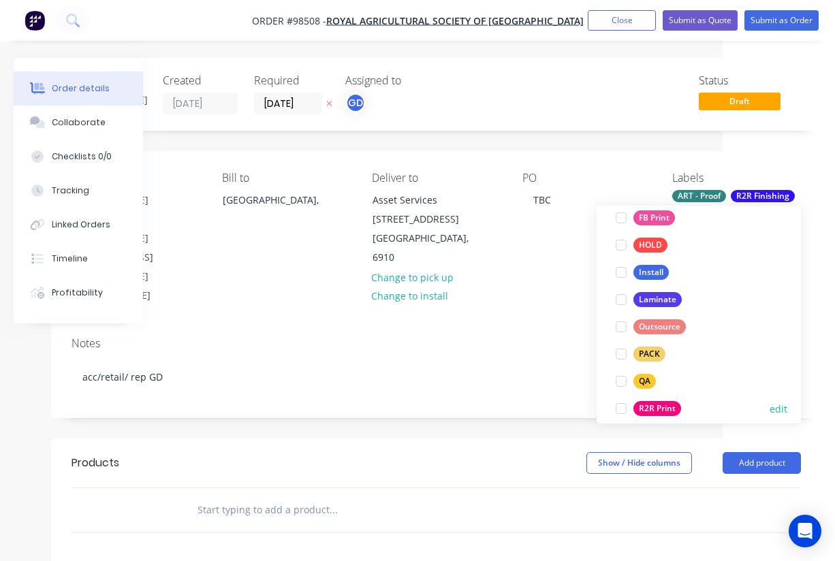
click at [664, 399] on button "R2R Print" at bounding box center [649, 408] width 76 height 19
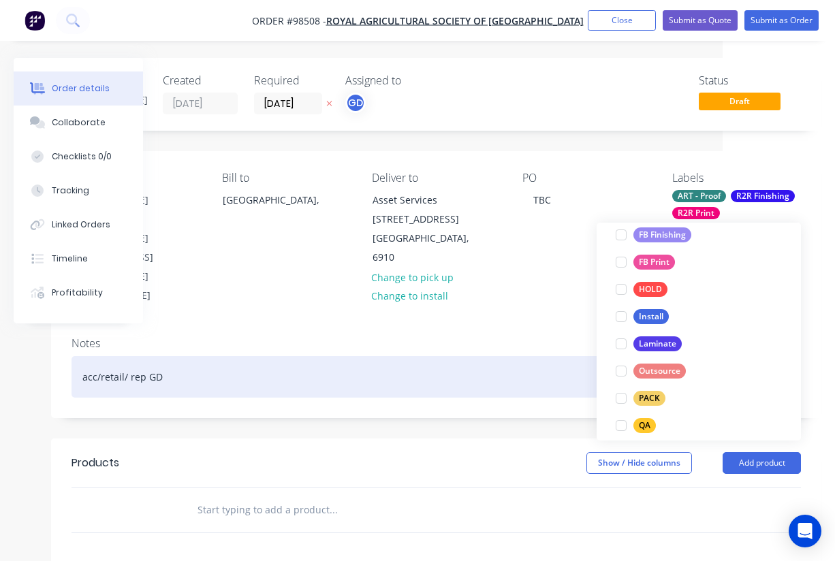
click at [525, 356] on div "acc/retail/ rep GD" at bounding box center [437, 377] width 730 height 42
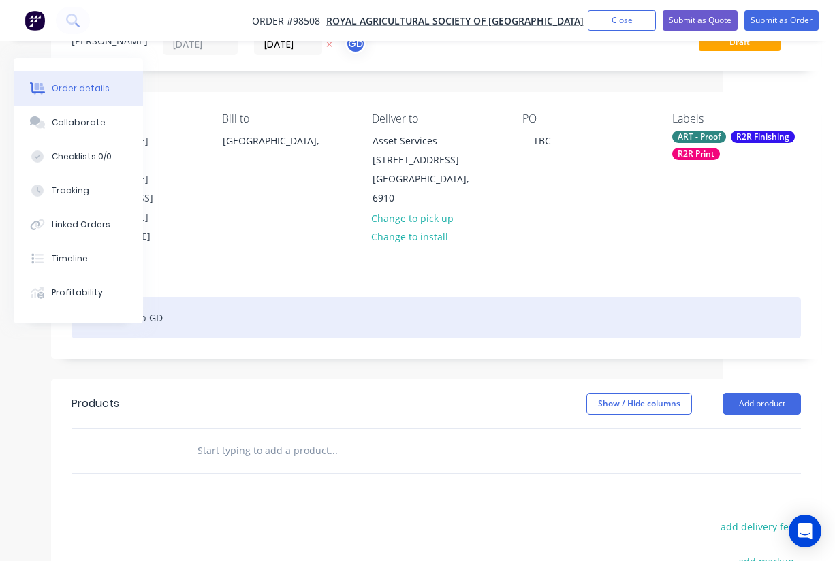
scroll to position [73, 112]
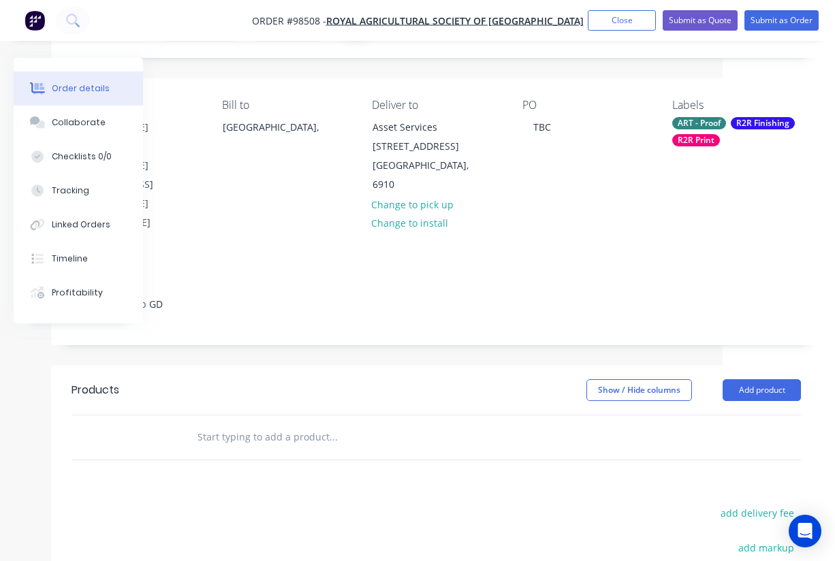
click at [769, 504] on button "add delivery fee" at bounding box center [757, 513] width 88 height 18
type input "55"
click at [252, 424] on input "text" at bounding box center [333, 437] width 273 height 27
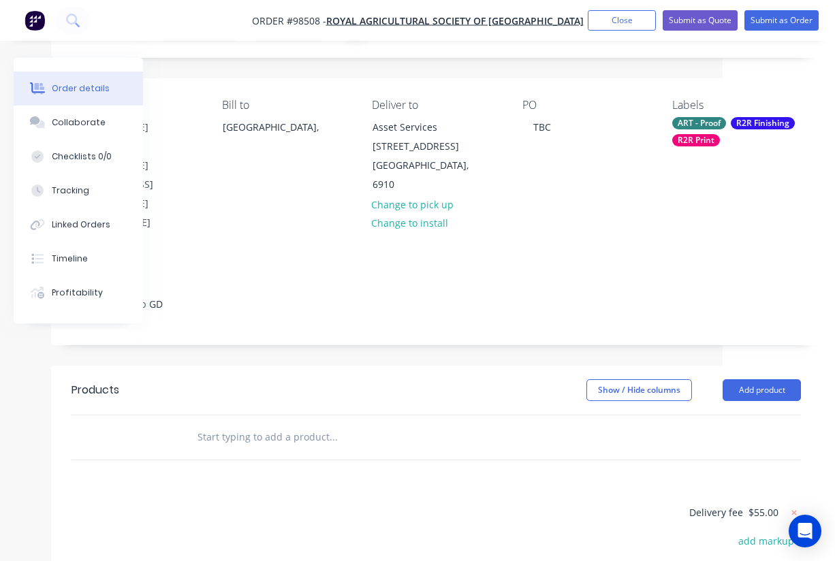
paste input "#GD090825/3-RAS kedar edge banner Swing 8 black back with Kedar Edge 10100 x 39…"
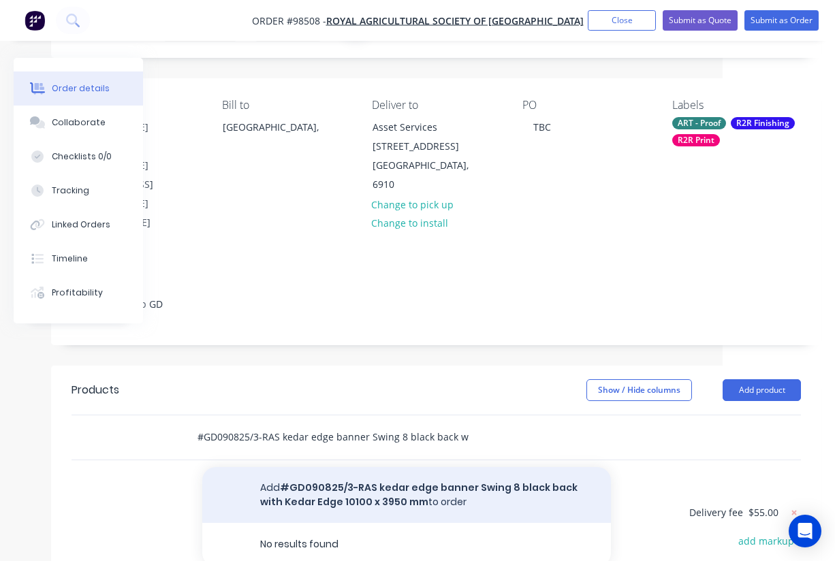
type input "#GD090825/3-RAS kedar edge banner Swing 8 black back with Kedar Edge 10100 x 39…"
click at [404, 467] on button "Add #GD090825/3-RAS kedar edge banner Swing 8 black back with Kedar Edge 10100 …" at bounding box center [406, 495] width 409 height 56
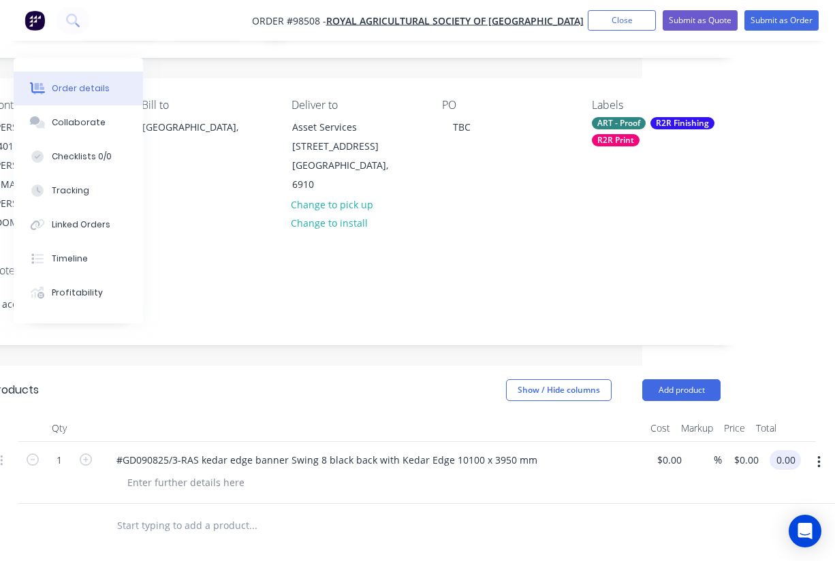
click at [782, 450] on input "0.00" at bounding box center [788, 460] width 26 height 20
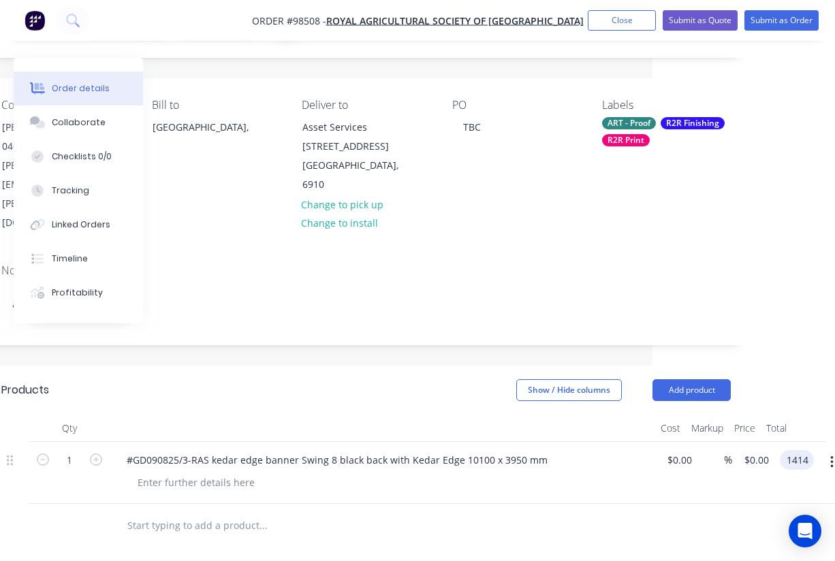
type input "1414"
type input "$1,414.00"
click at [574, 504] on div at bounding box center [355, 526] width 491 height 44
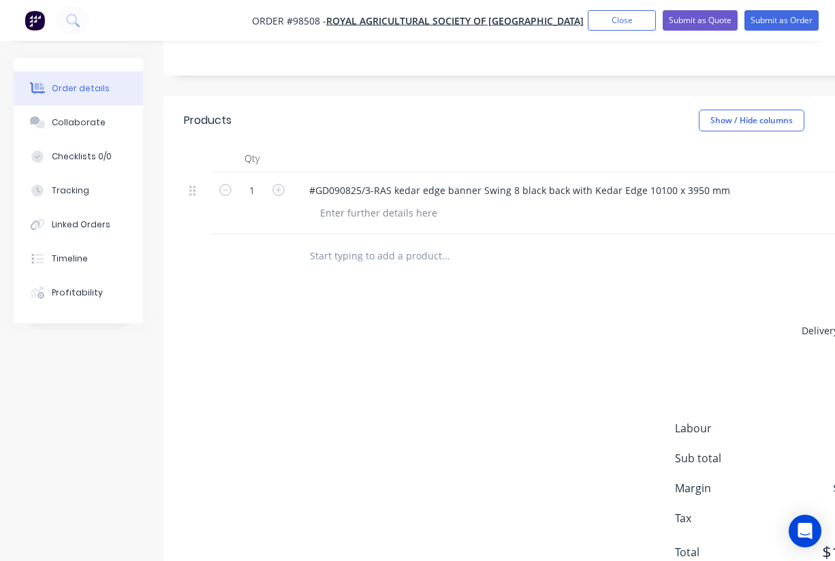
scroll to position [0, 0]
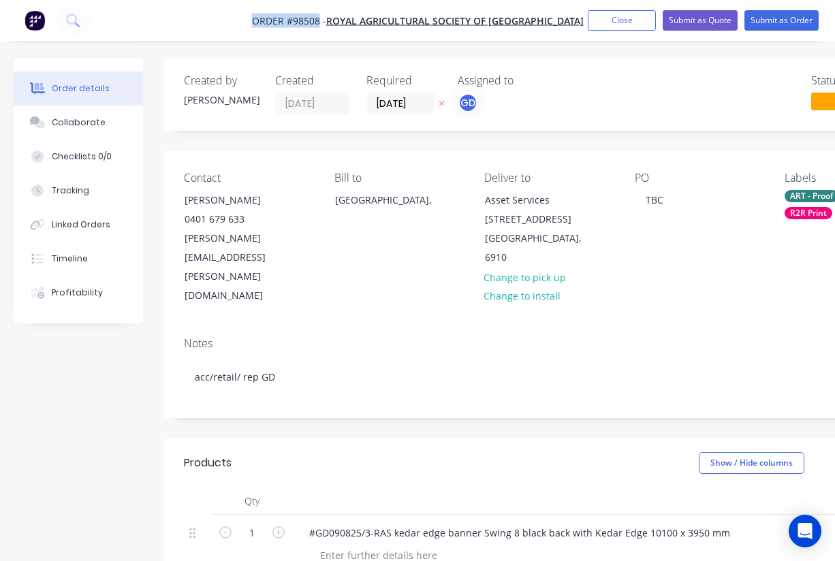
drag, startPoint x: 245, startPoint y: 16, endPoint x: 319, endPoint y: 22, distance: 74.6
click at [319, 22] on nav "Order #98508 - Royal Agricultural Society of [GEOGRAPHIC_DATA] Add product Clos…" at bounding box center [417, 20] width 835 height 41
copy span "Order #98508"
click at [606, 16] on button "Close" at bounding box center [622, 20] width 68 height 20
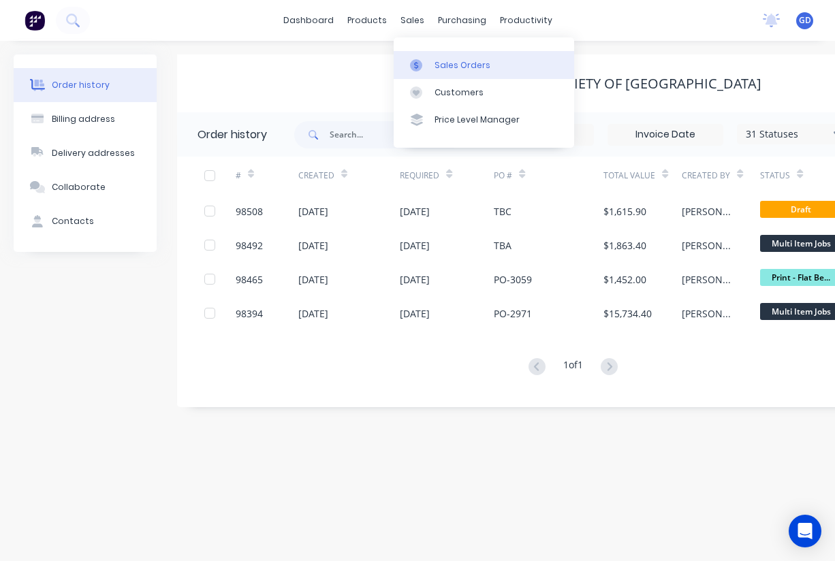
click at [444, 59] on div "Sales Orders" at bounding box center [463, 65] width 56 height 12
